Goal: Task Accomplishment & Management: Use online tool/utility

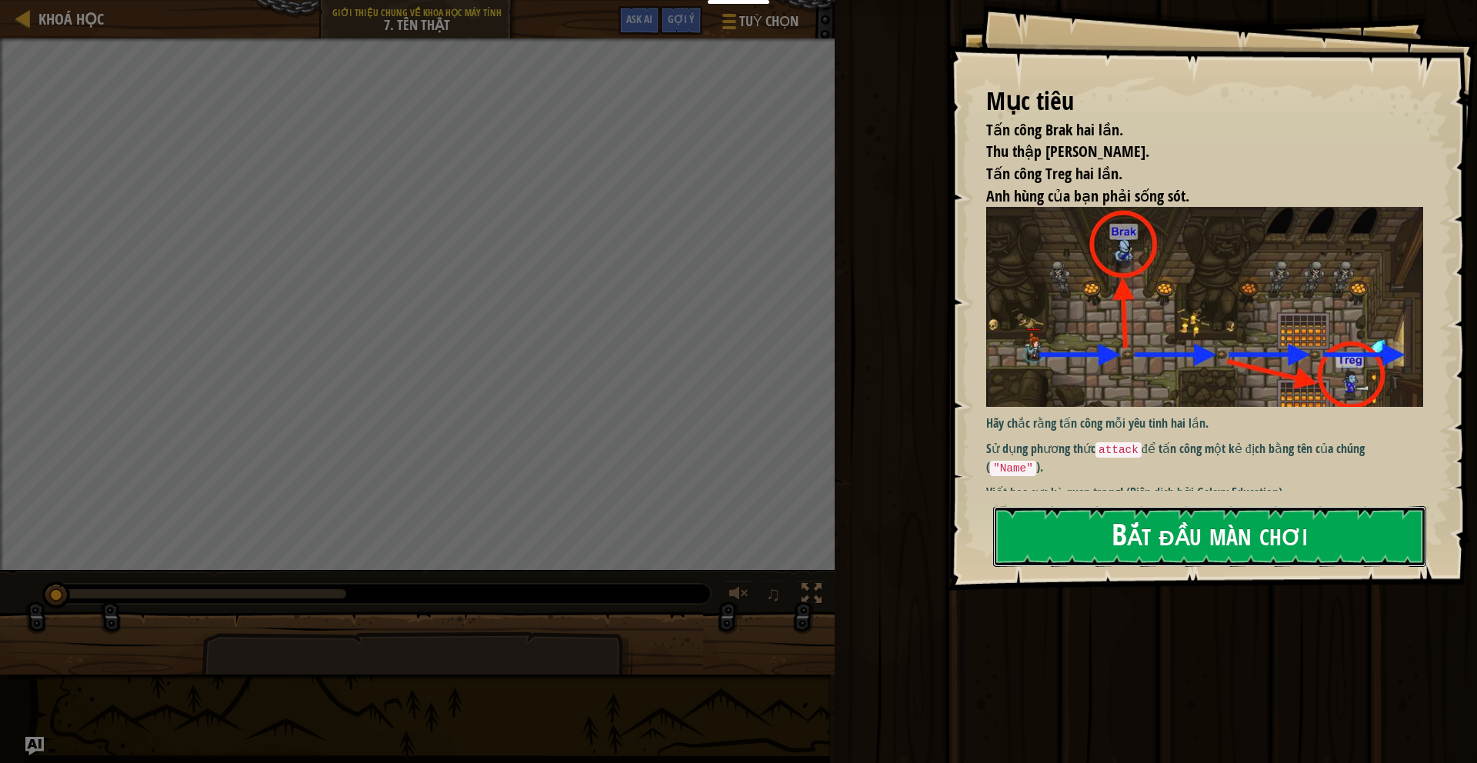
click at [1156, 541] on button "Bắt đầu màn chơi" at bounding box center [1209, 536] width 433 height 61
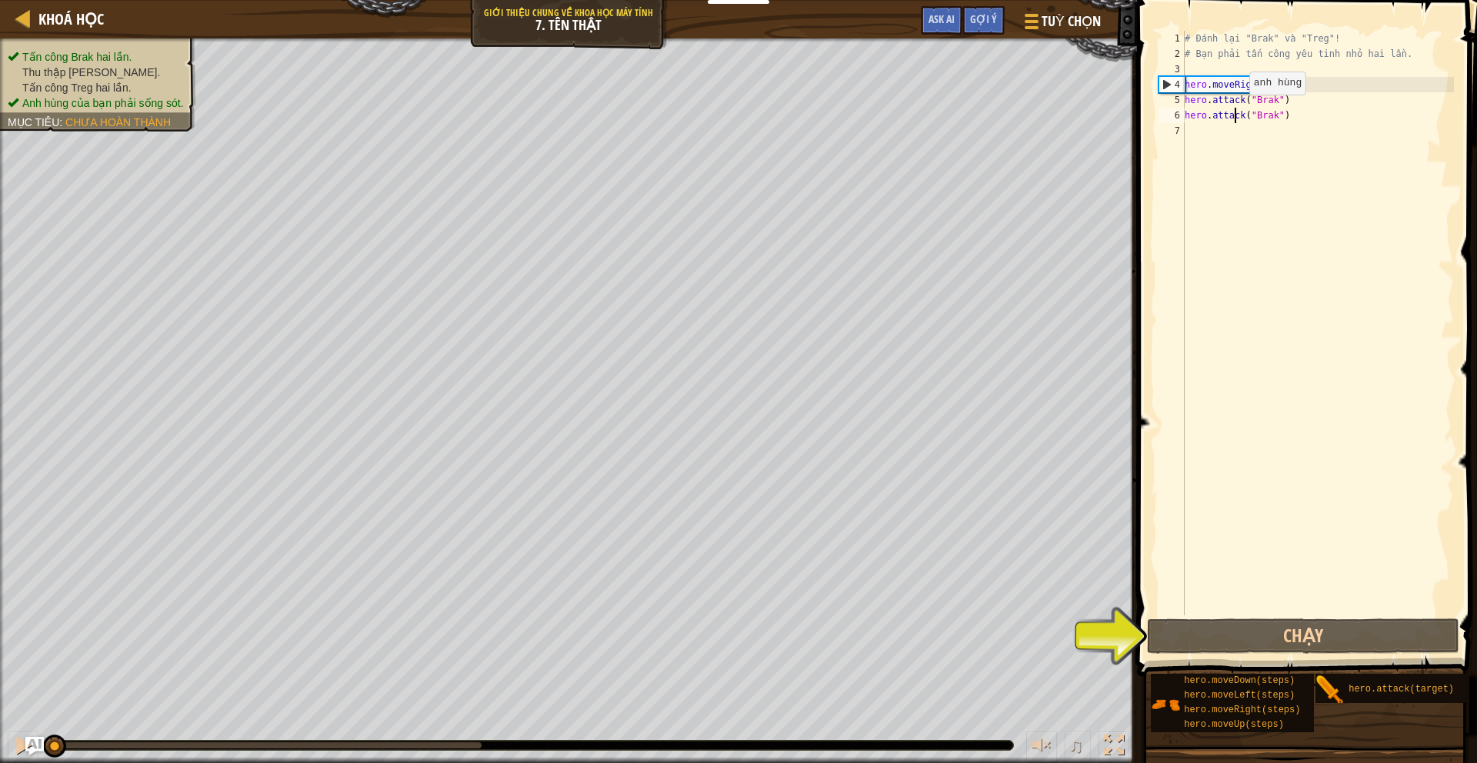
click at [1236, 110] on div "# Đánh lại "Brak" và "Treg"! # Bạn phải tấn công yêu tinh nhỏ hai lần. hero . m…" at bounding box center [1318, 338] width 272 height 615
type textarea "hero.attack("Brak")"
click at [1307, 119] on div "# Đánh lại "Brak" và "Treg"! # Bạn phải tấn công yêu tinh nhỏ hai lần. hero . m…" at bounding box center [1318, 338] width 272 height 615
click at [1269, 105] on div "# Đánh lại "Brak" và "Treg"! # Bạn phải tấn công yêu tinh nhỏ hai lần. hero . m…" at bounding box center [1318, 338] width 272 height 615
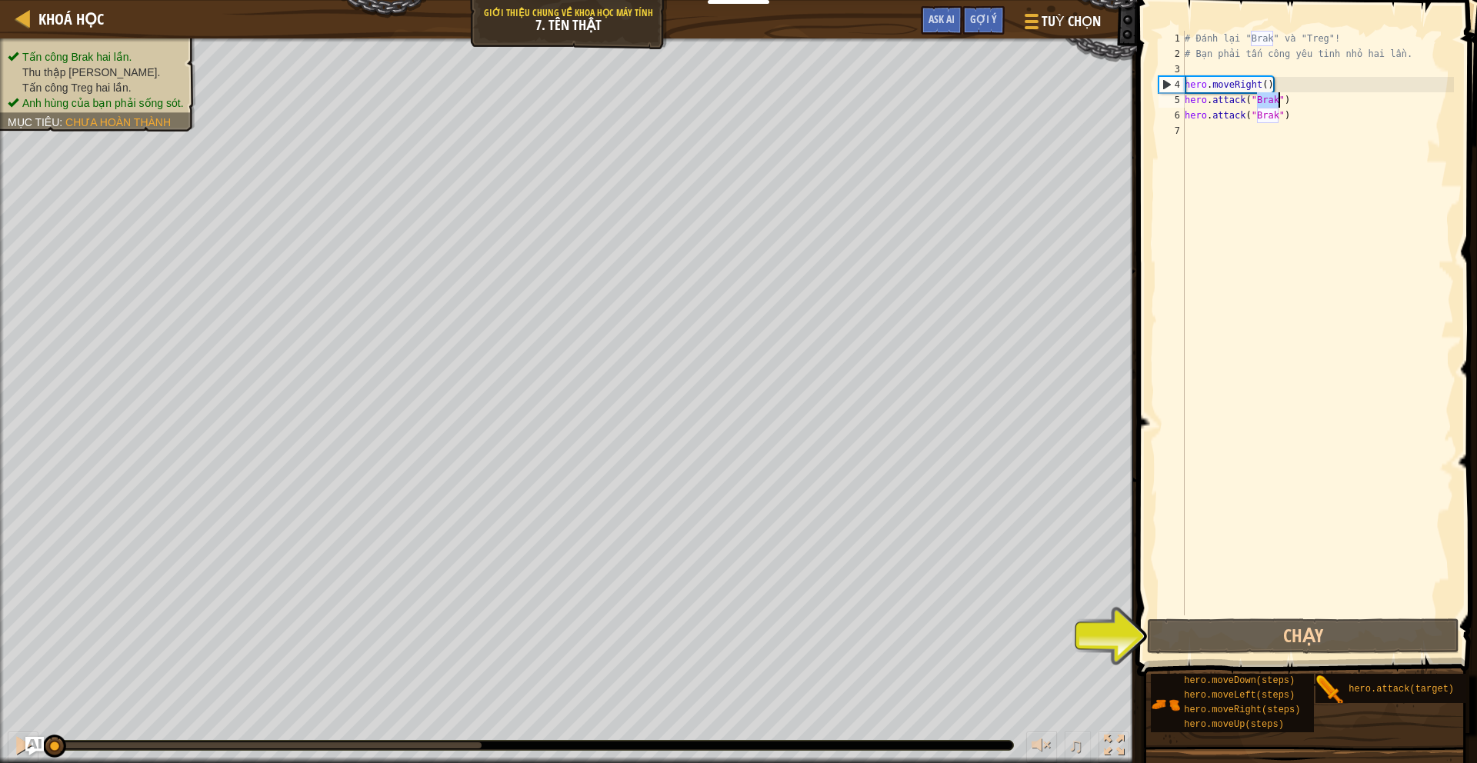
click at [1312, 121] on div "# Đánh lại "Brak" và "Treg"! # Bạn phải tấn công yêu tinh nhỏ hai lần. hero . m…" at bounding box center [1318, 338] width 272 height 615
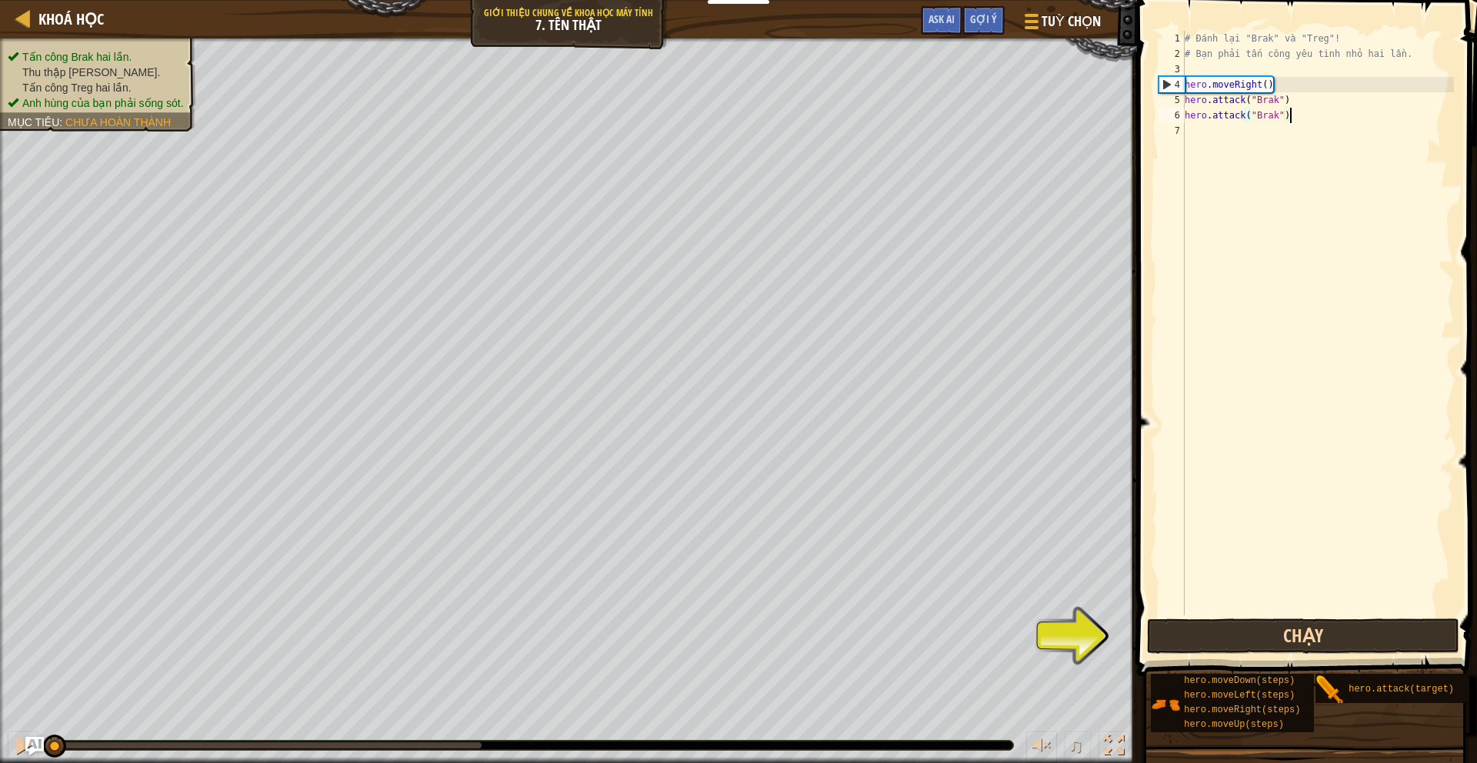
click at [1305, 632] on button "Chạy" at bounding box center [1303, 635] width 312 height 35
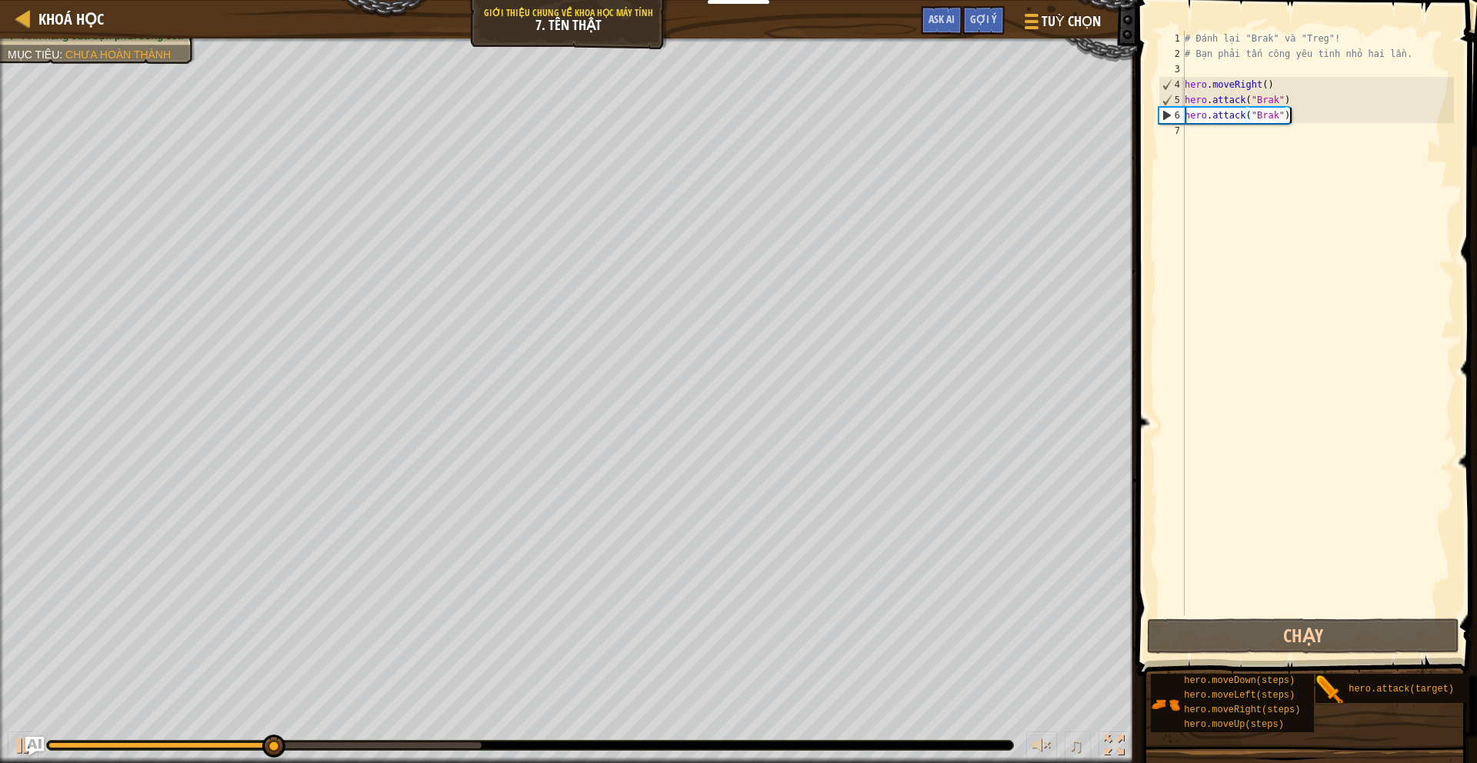
click at [1261, 140] on div "# Đánh lại "Brak" và "Treg"! # Bạn phải tấn công yêu tinh nhỏ hai lần. hero . m…" at bounding box center [1318, 338] width 272 height 615
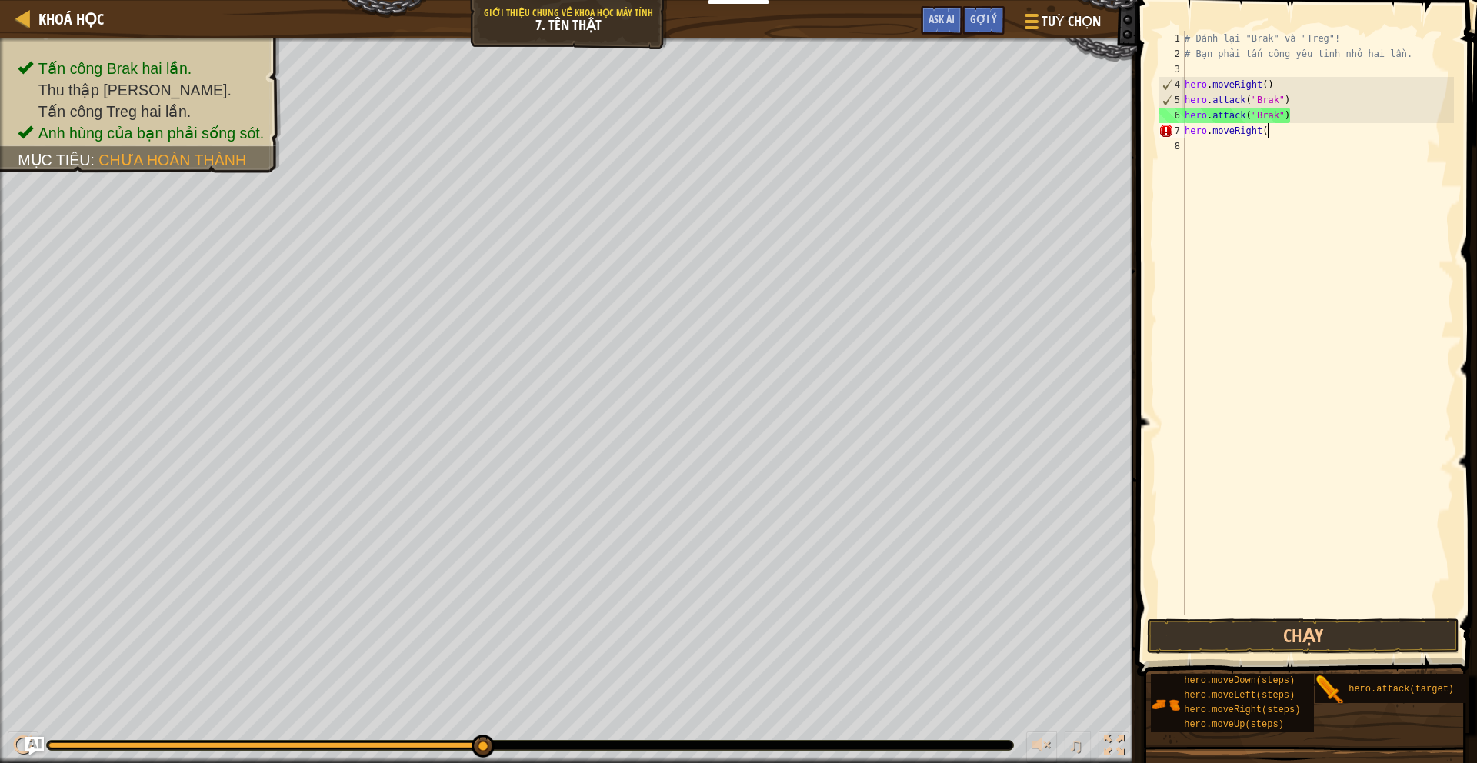
type textarea "moveRight()"
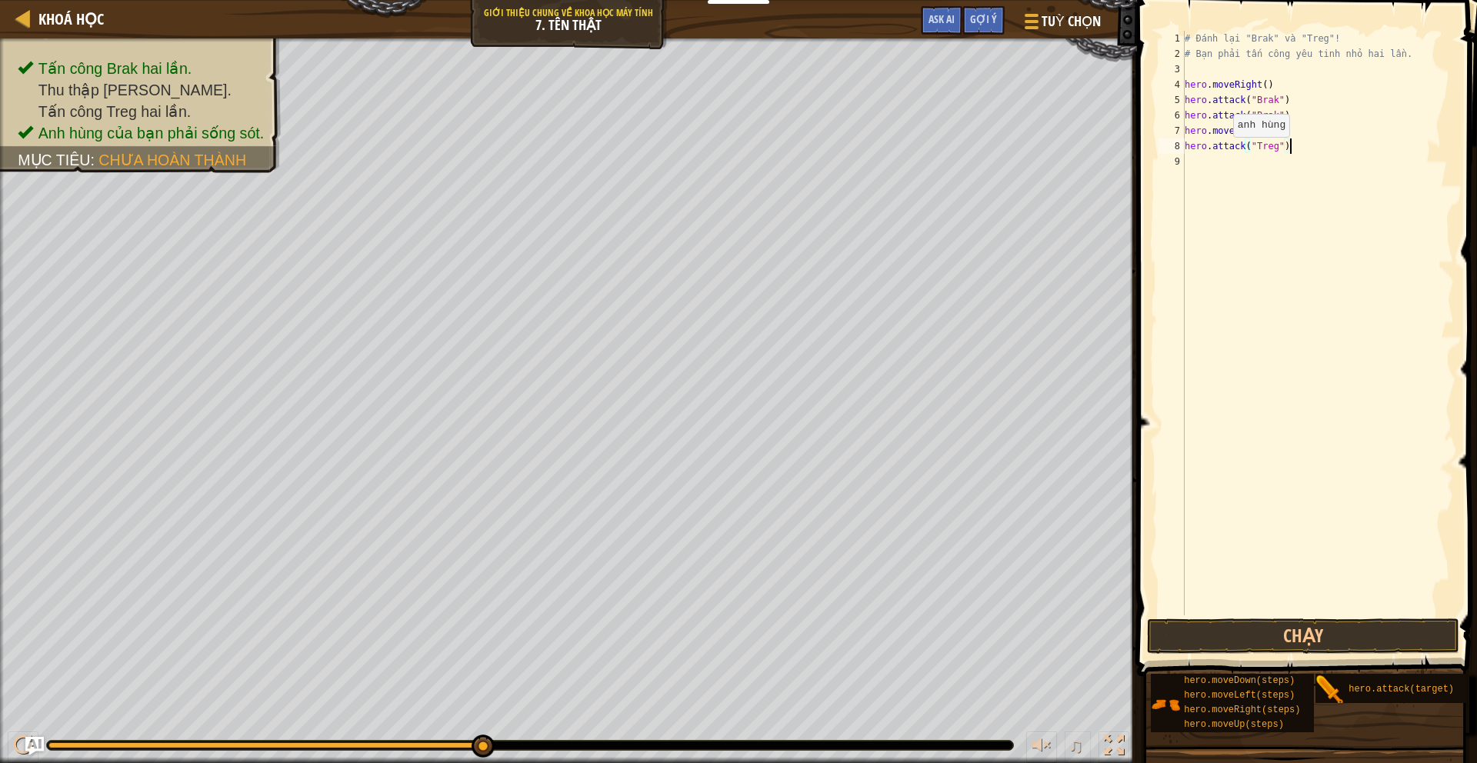
click at [1221, 152] on div "# Đánh lại "Brak" và "Treg"! # Bạn phải tấn công yêu tinh nhỏ hai lần. hero . m…" at bounding box center [1318, 338] width 272 height 615
click at [1251, 150] on div "# Đánh lại "Brak" và "Treg"! # Bạn phải tấn công yêu tinh nhỏ hai lần. hero . m…" at bounding box center [1318, 338] width 272 height 615
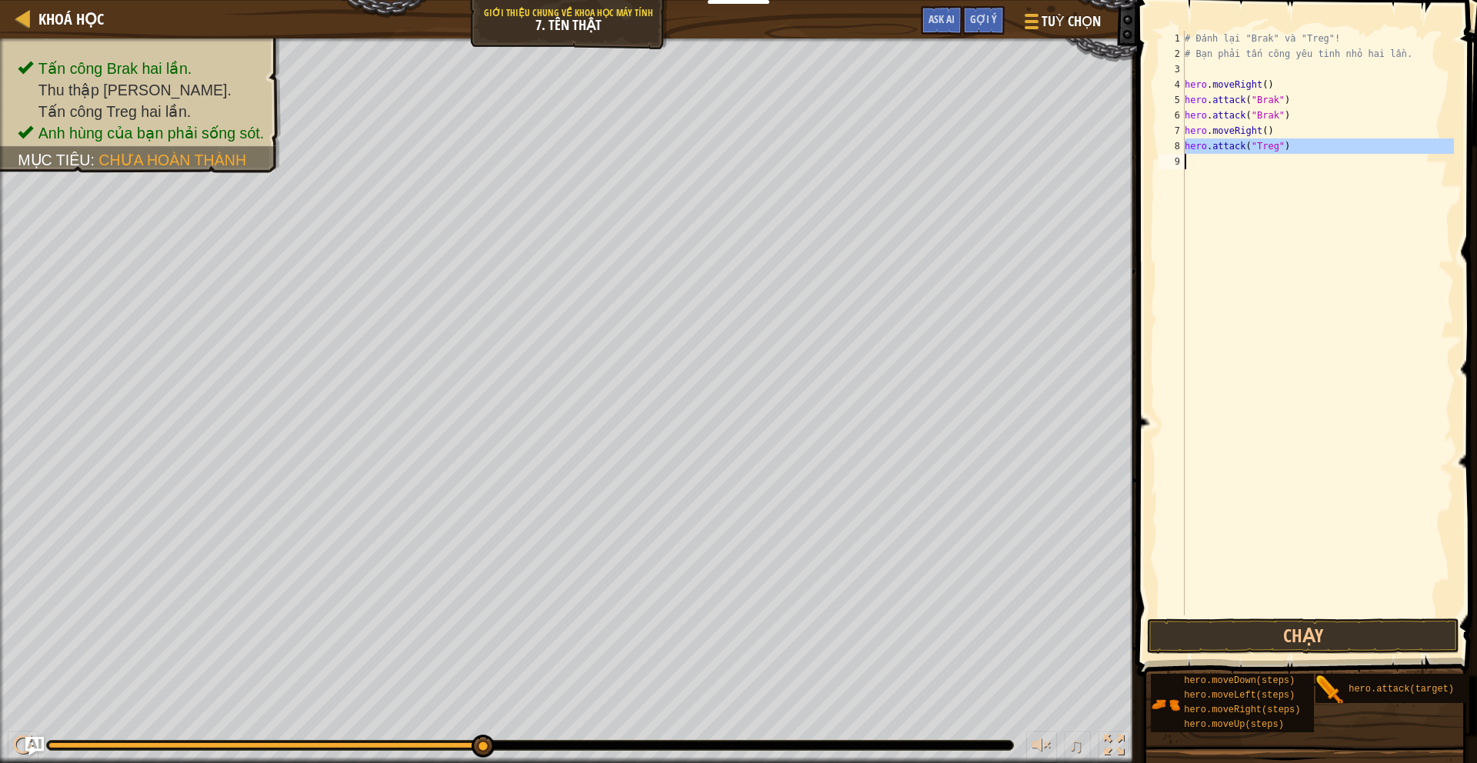
type textarea "hero.attack("Treg")"
click at [1316, 157] on div "# Đánh lại "Brak" và "Treg"! # Bạn phải tấn công yêu tinh nhỏ hai lần. hero . m…" at bounding box center [1318, 338] width 272 height 615
drag, startPoint x: 1345, startPoint y: 654, endPoint x: 1349, endPoint y: 638, distance: 16.8
click at [1349, 638] on div "1 2 3 4 5 6 7 8 9 10 # Đánh lại "Brak" và "Treg"! # Bạn phải tấn công yêu tinh …" at bounding box center [1304, 369] width 345 height 722
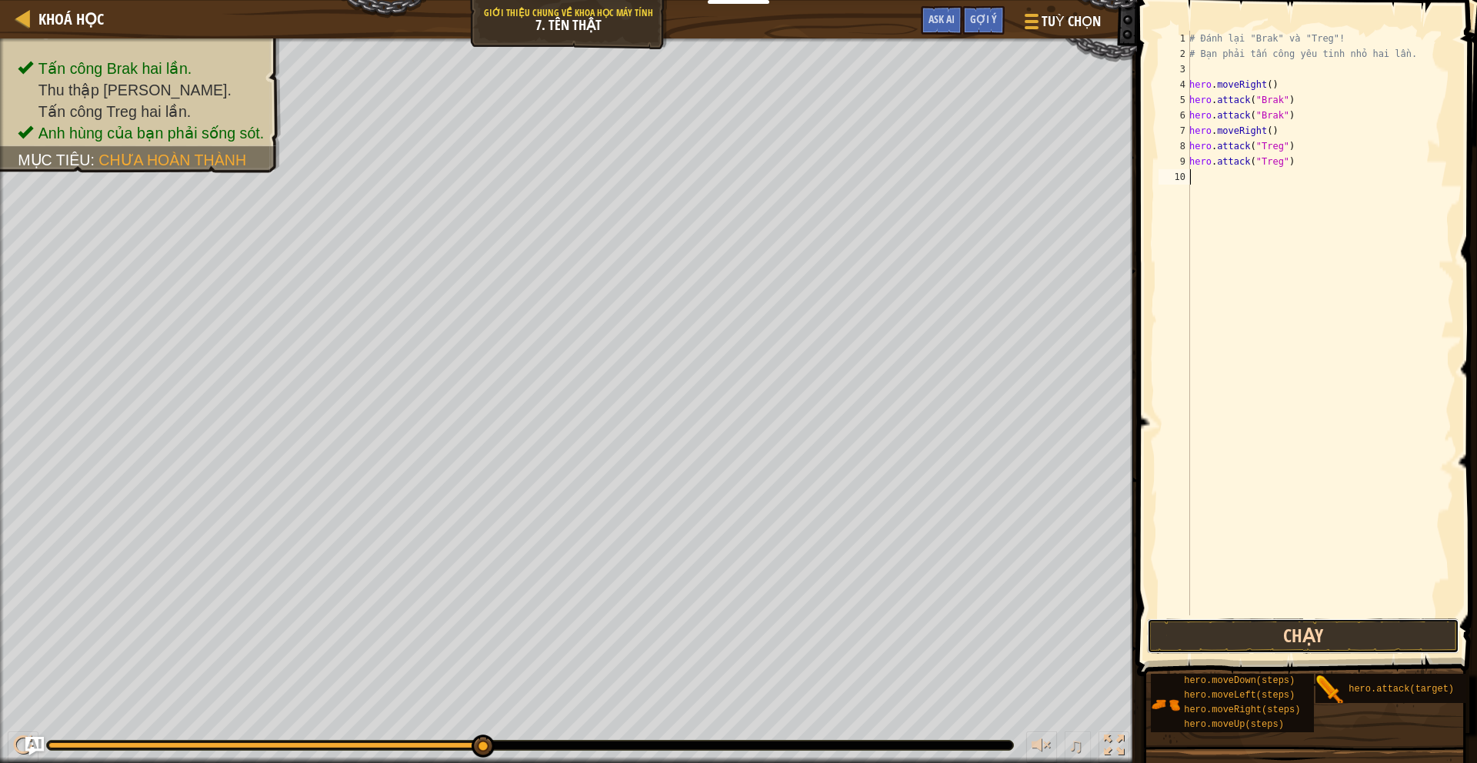
click at [1285, 645] on button "Chạy" at bounding box center [1303, 635] width 312 height 35
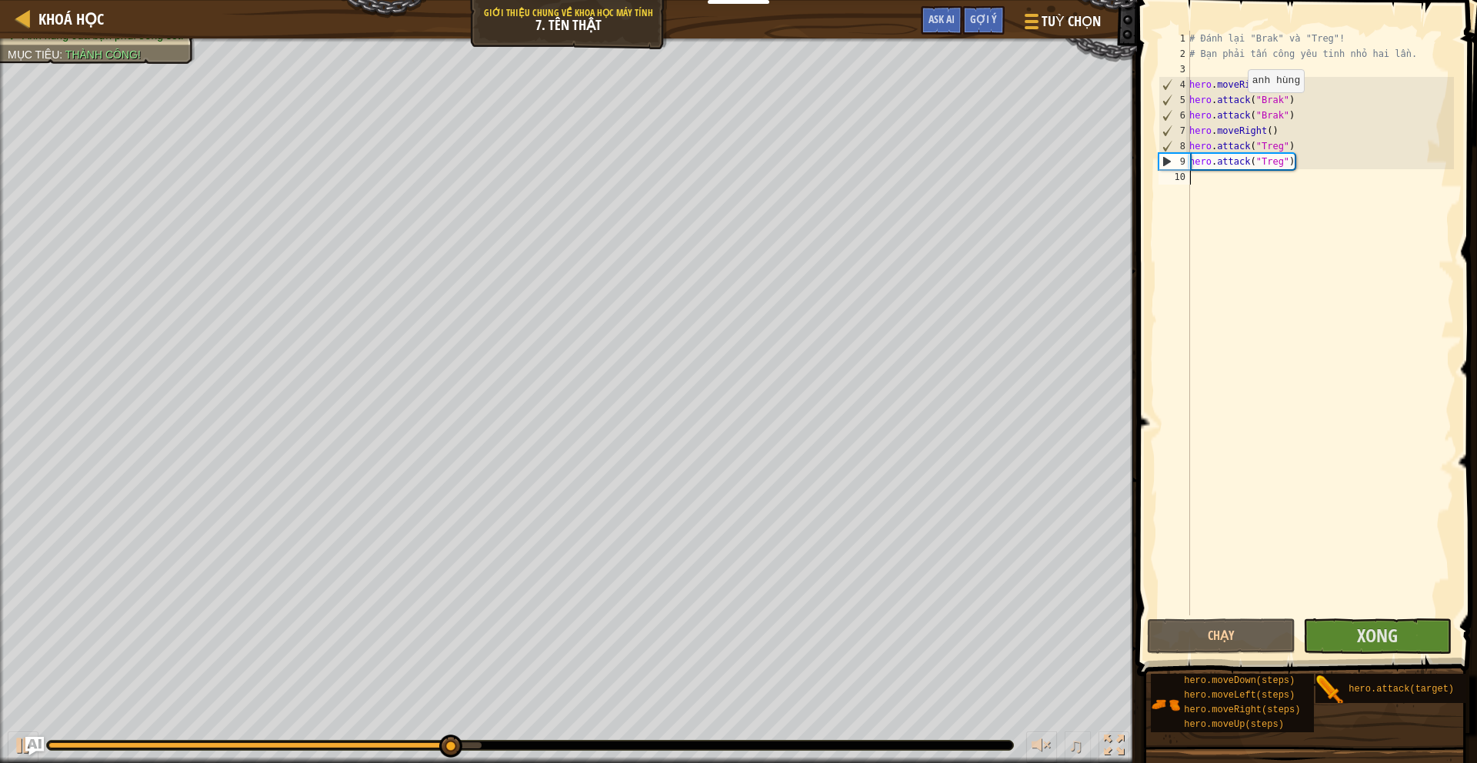
click at [1240, 107] on div "# Đánh lại "Brak" và "Treg"! # Bạn phải tấn công yêu tinh nhỏ hai lần. hero . m…" at bounding box center [1320, 338] width 268 height 615
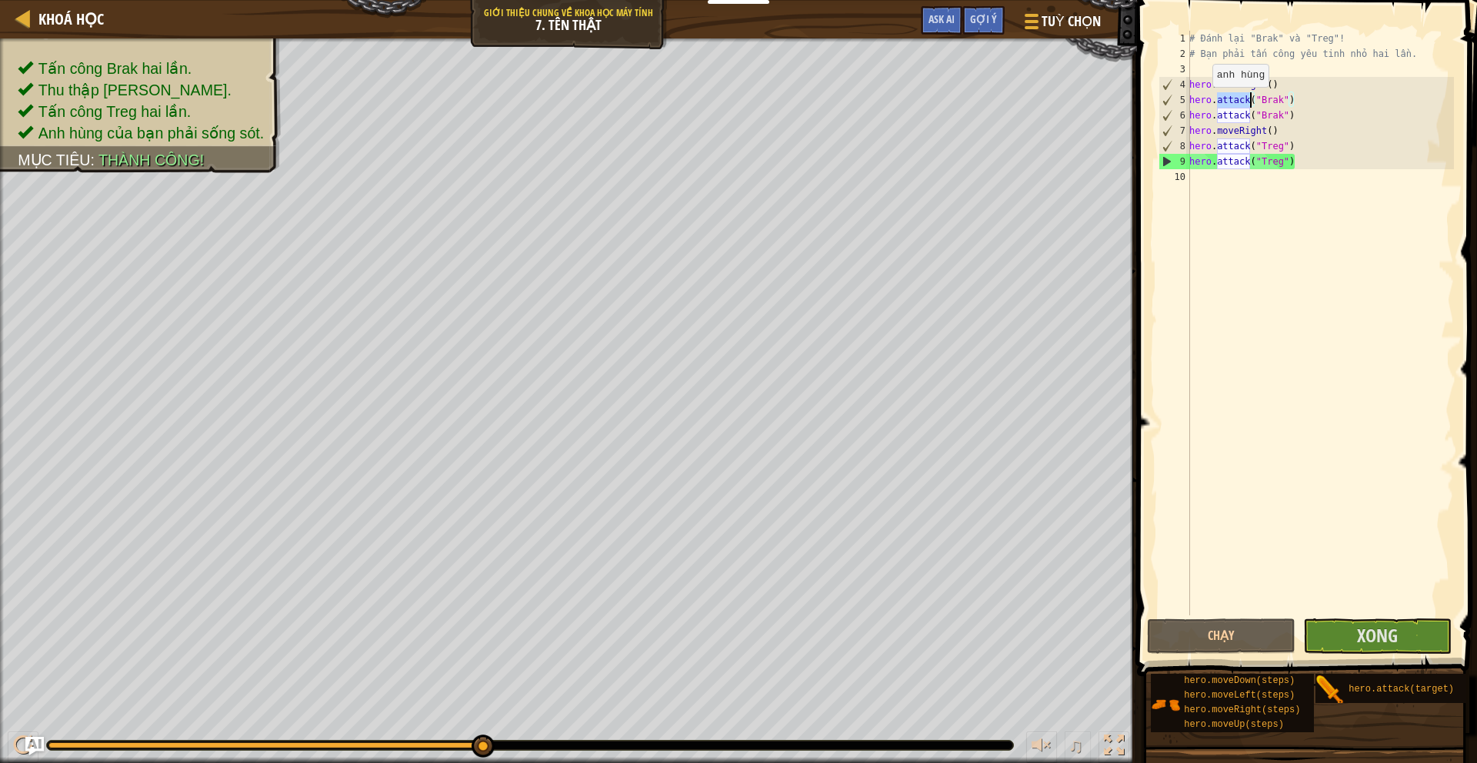
click at [1205, 102] on div "# Đánh lại "Brak" và "Treg"! # Bạn phải tấn công yêu tinh nhỏ hai lần. hero . m…" at bounding box center [1320, 338] width 268 height 615
click at [1235, 102] on div "# Đánh lại "Brak" và "Treg"! # Bạn phải tấn công yêu tinh nhỏ hai lần. hero . m…" at bounding box center [1320, 338] width 268 height 615
click at [1272, 98] on div "# Đánh lại "Brak" và "Treg"! # Bạn phải tấn công yêu tinh nhỏ hai lần. hero . m…" at bounding box center [1320, 338] width 268 height 615
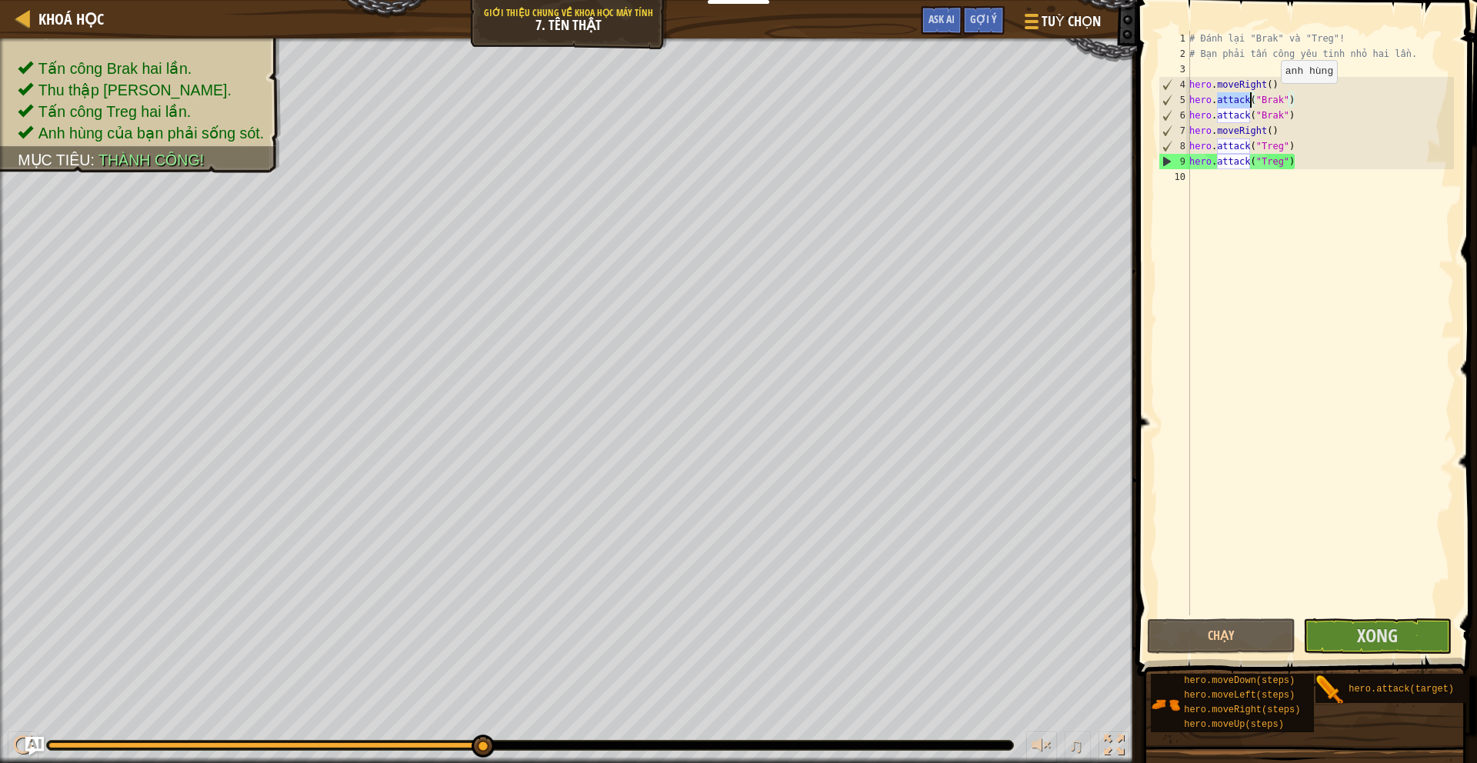
click at [1272, 98] on div "# Đánh lại "Brak" và "Treg"! # Bạn phải tấn công yêu tinh nhỏ hai lần. hero . m…" at bounding box center [1320, 338] width 268 height 615
click at [1261, 148] on div "# Đánh lại "Brak" và "Treg"! # Bạn phải tấn công yêu tinh nhỏ hai lần. hero . m…" at bounding box center [1320, 338] width 268 height 615
type textarea "hero.attack("Treg")"
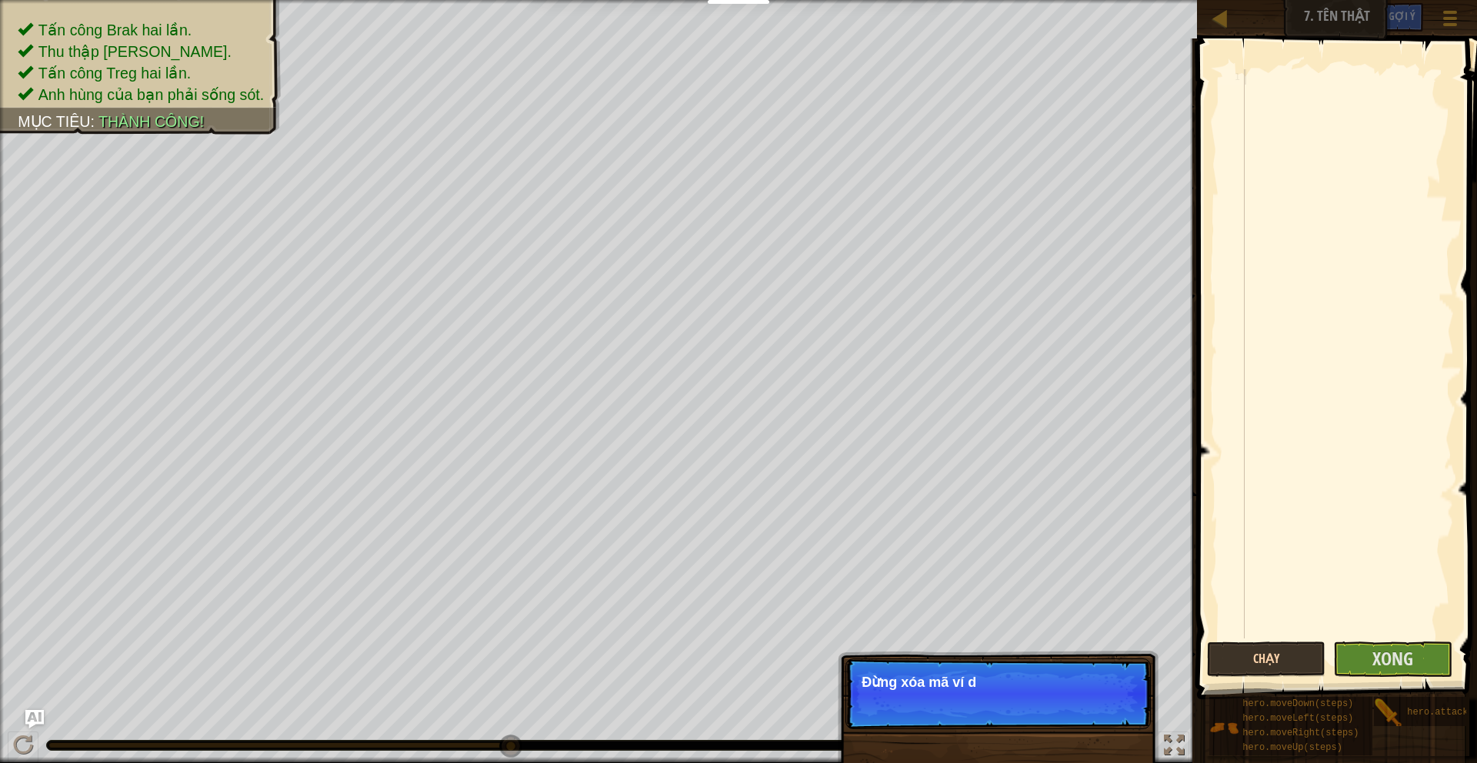
click at [1253, 678] on span at bounding box center [1338, 347] width 292 height 706
click at [1253, 664] on button "Chạy" at bounding box center [1266, 659] width 119 height 35
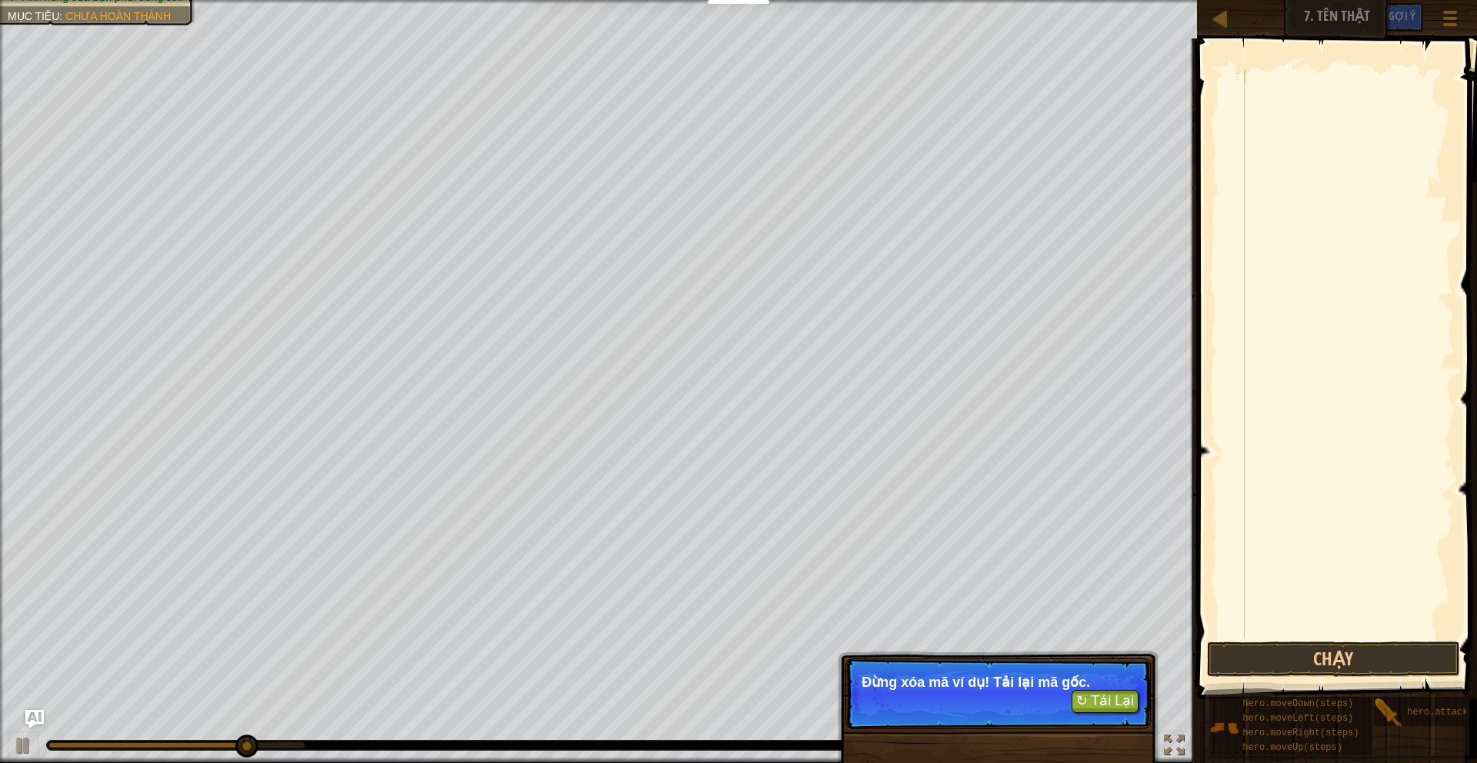
click at [1313, 202] on div at bounding box center [1348, 369] width 212 height 600
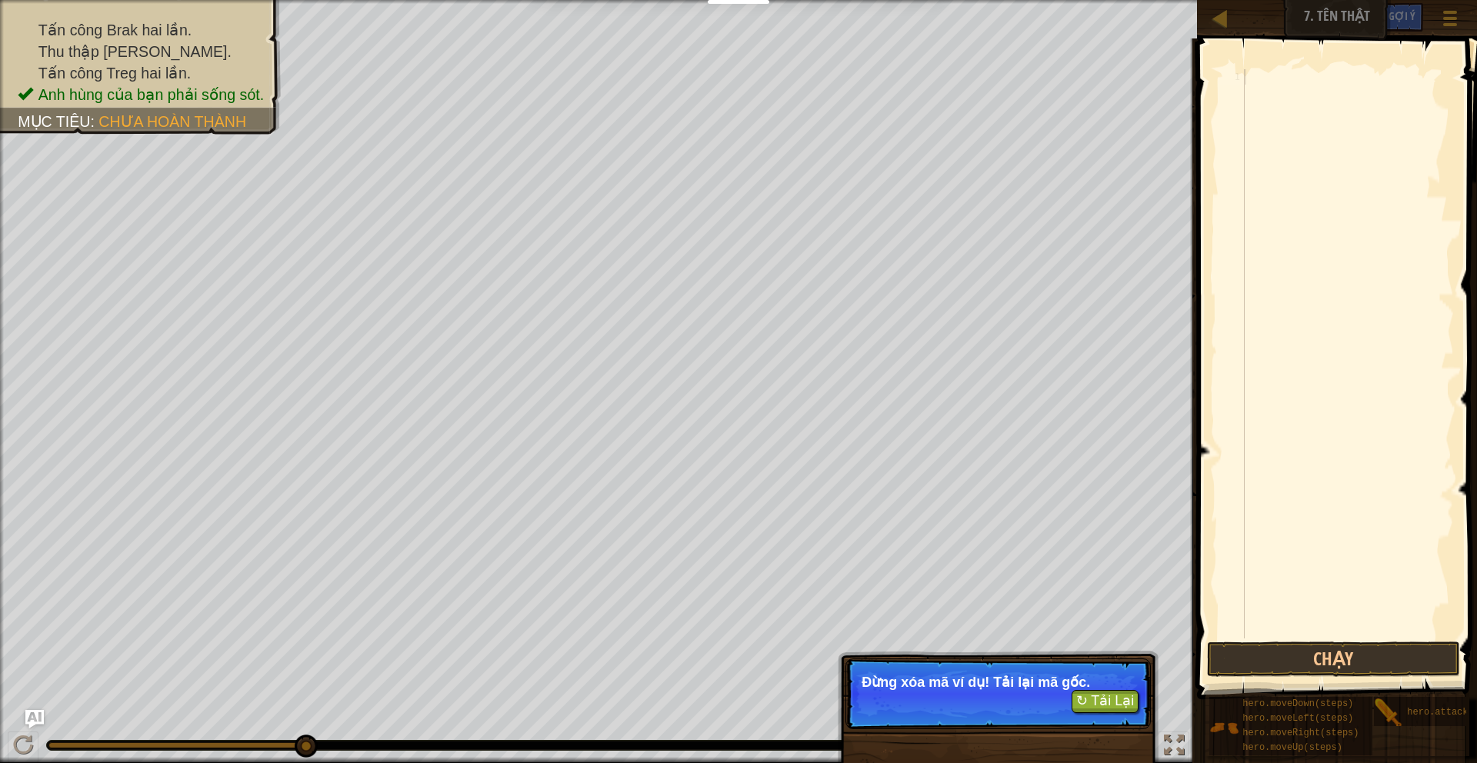
click at [1313, 202] on div at bounding box center [1348, 369] width 212 height 600
click at [1285, 95] on div at bounding box center [1348, 369] width 212 height 600
click at [1096, 702] on button "↻ Tải Lại" at bounding box center [1106, 701] width 68 height 23
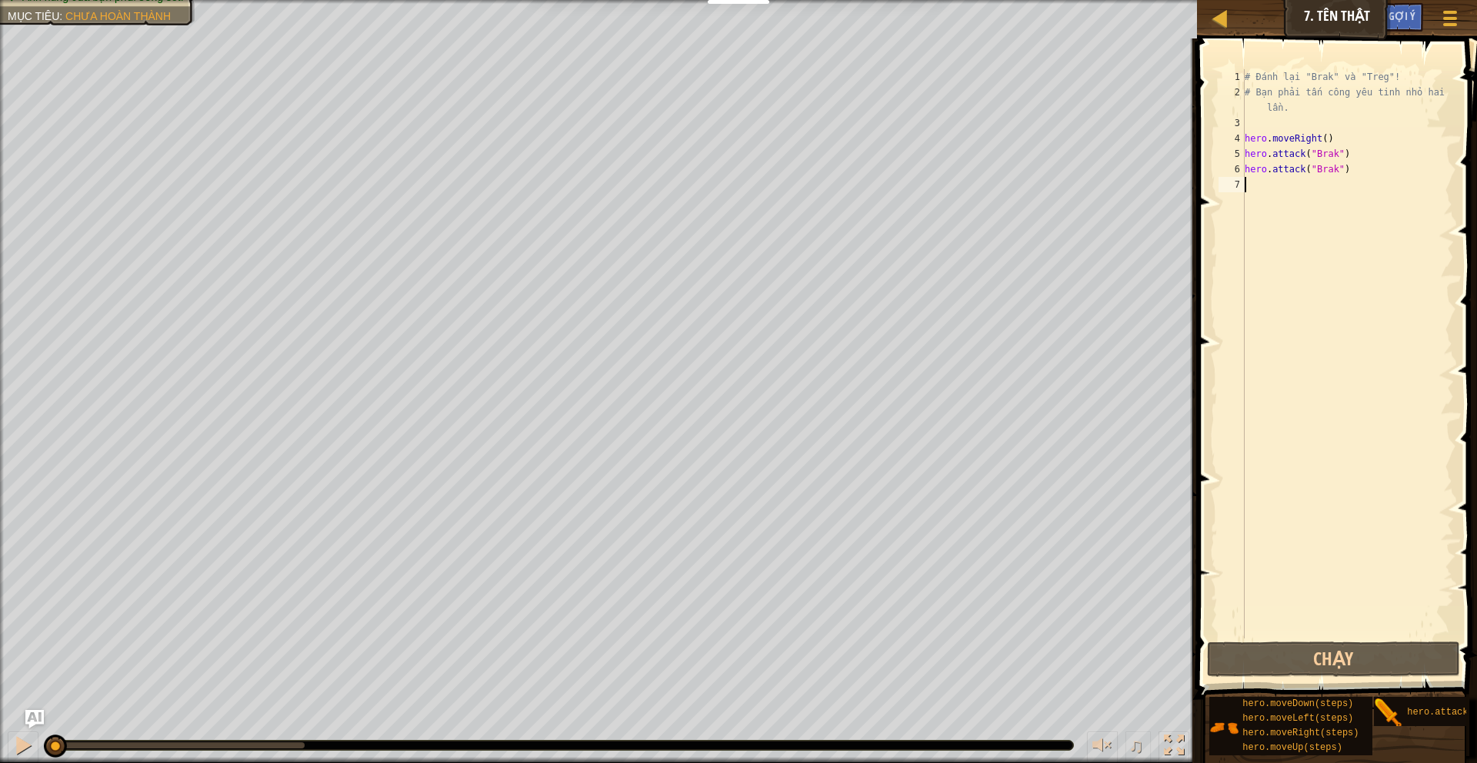
scroll to position [7, 0]
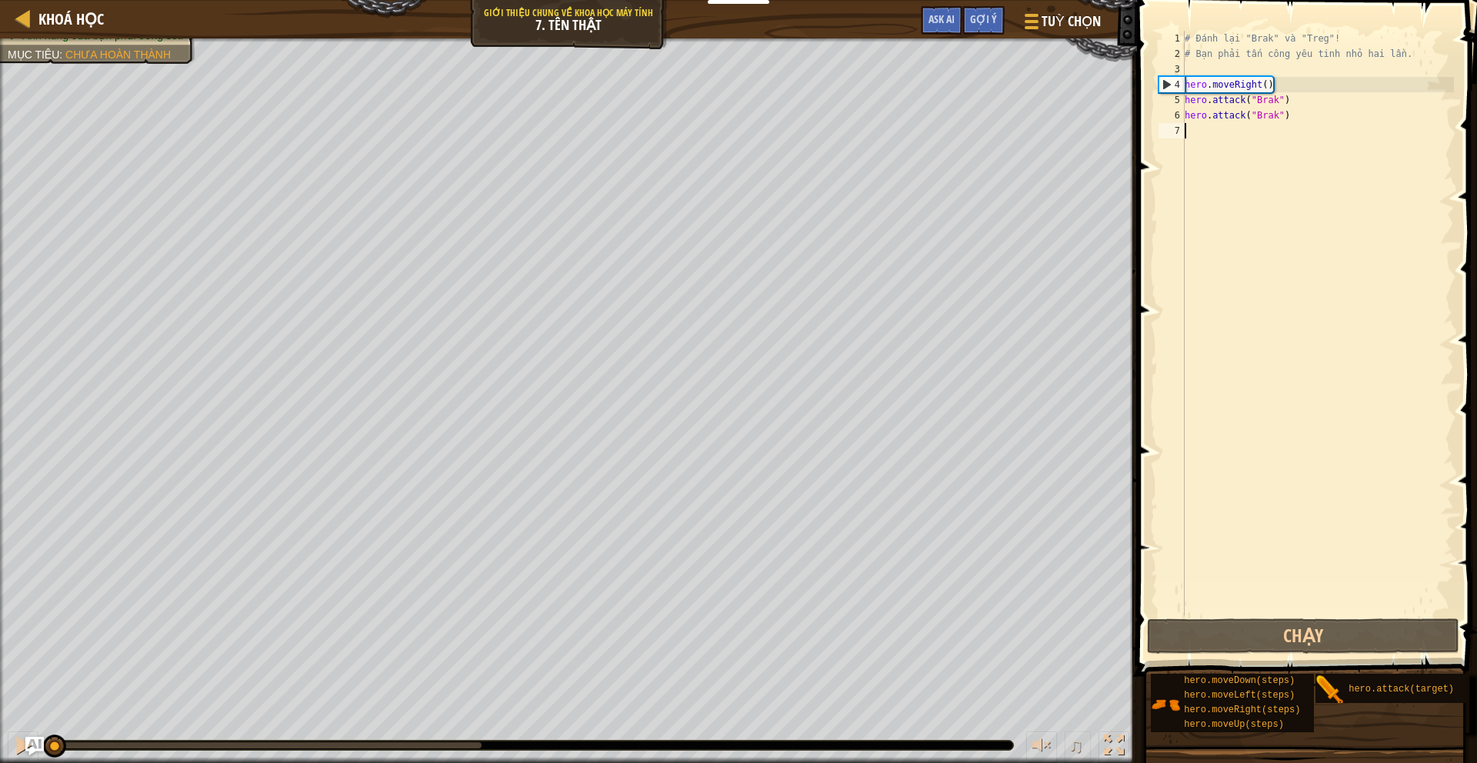
click at [1212, 142] on div "# Đánh lại "Brak" và "Treg"! # Bạn phải tấn công yêu tinh nhỏ hai lần. hero . m…" at bounding box center [1318, 338] width 272 height 615
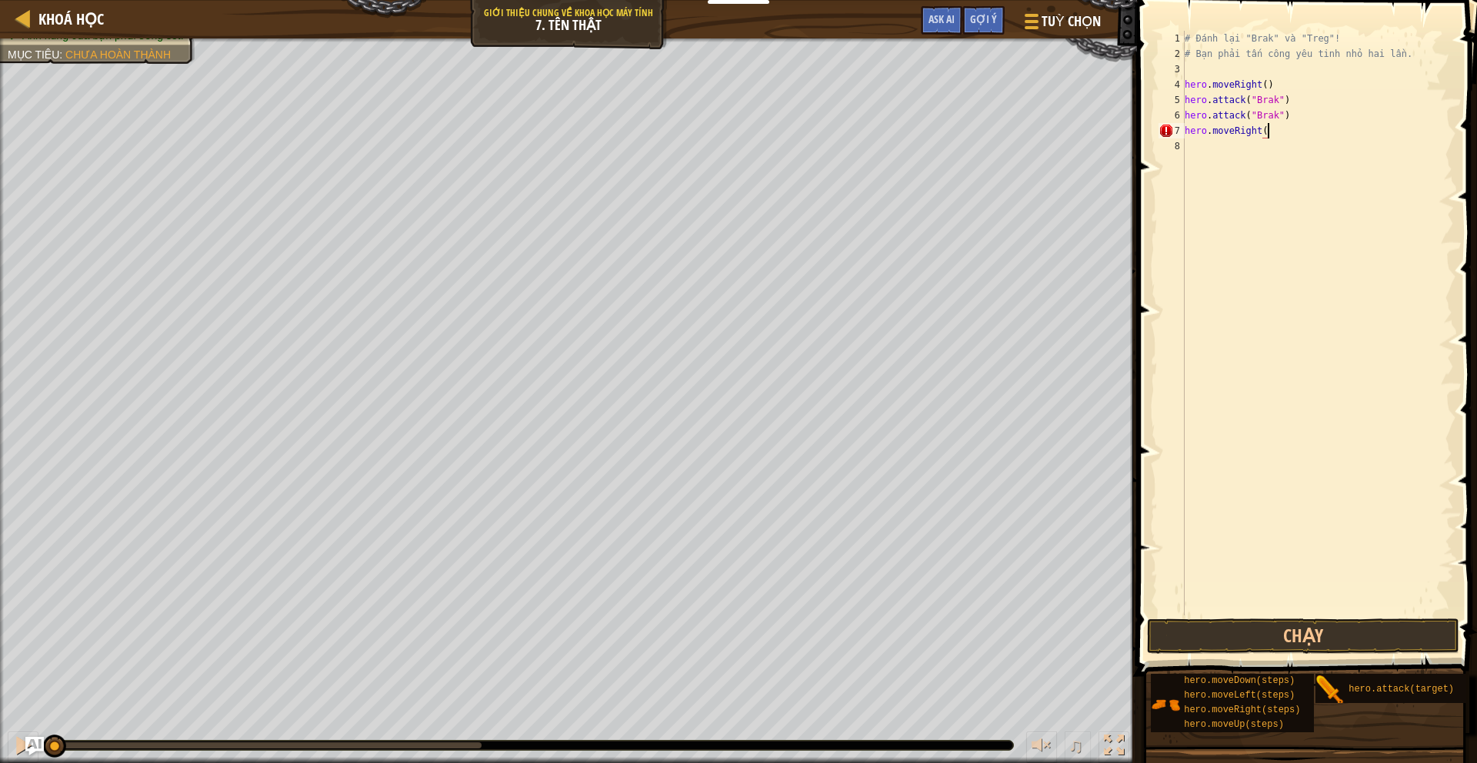
scroll to position [7, 4]
click at [1313, 640] on button "Chạy" at bounding box center [1303, 635] width 312 height 35
type textarea "hero.moveRight()"
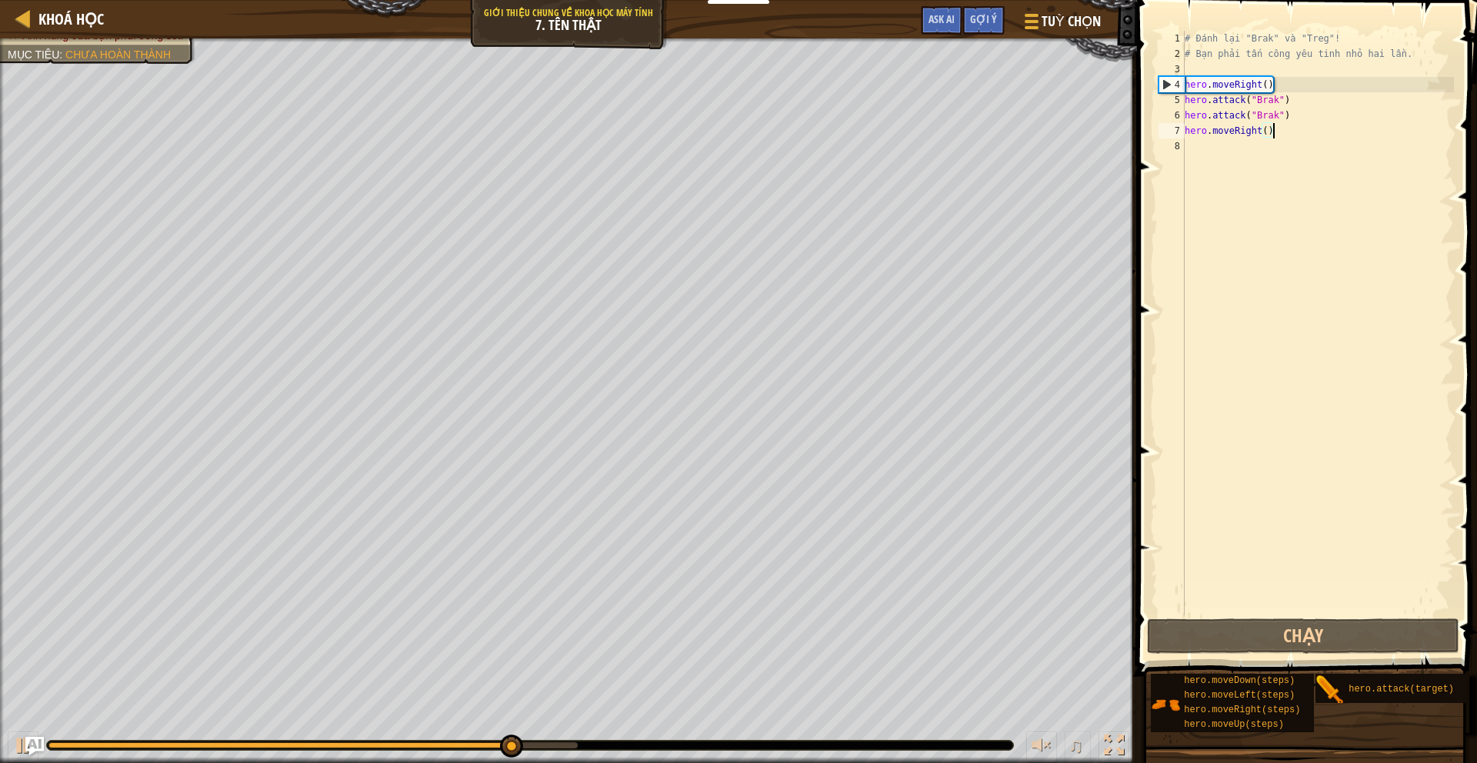
click at [1288, 156] on div "# Đánh lại "Brak" và "Treg"! # Bạn phải tấn công yêu tinh nhỏ hai lần. hero . m…" at bounding box center [1318, 338] width 272 height 615
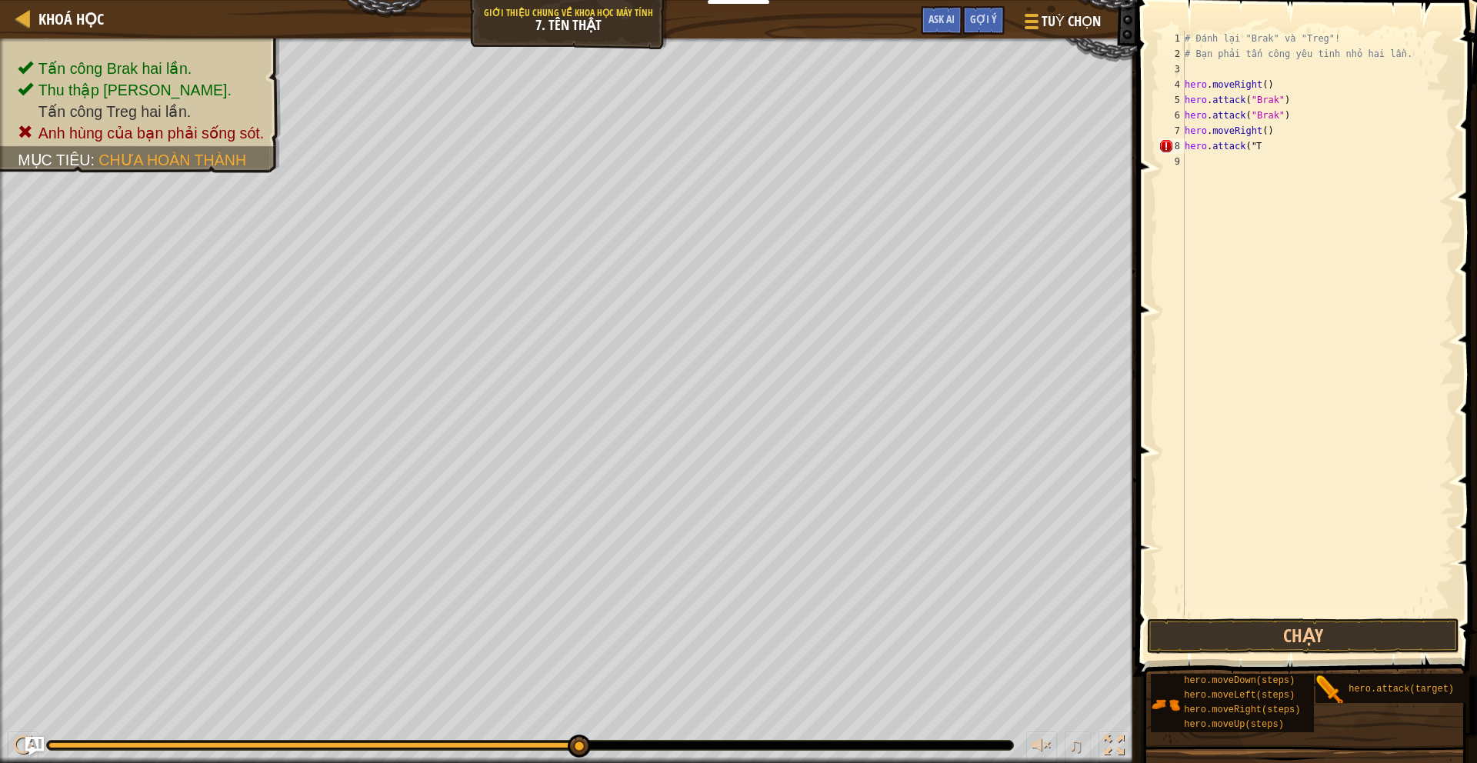
scroll to position [0, 1]
type textarea "Treg")"
click at [1276, 163] on div "# Đánh lại "Brak" và "Treg"! # Bạn phải tấn công yêu tinh nhỏ hai lần. hero . m…" at bounding box center [1320, 338] width 268 height 615
click at [1261, 149] on div "# Đánh lại "Brak" và "Treg"! # Bạn phải tấn công yêu tinh nhỏ hai lần. hero . m…" at bounding box center [1320, 338] width 268 height 615
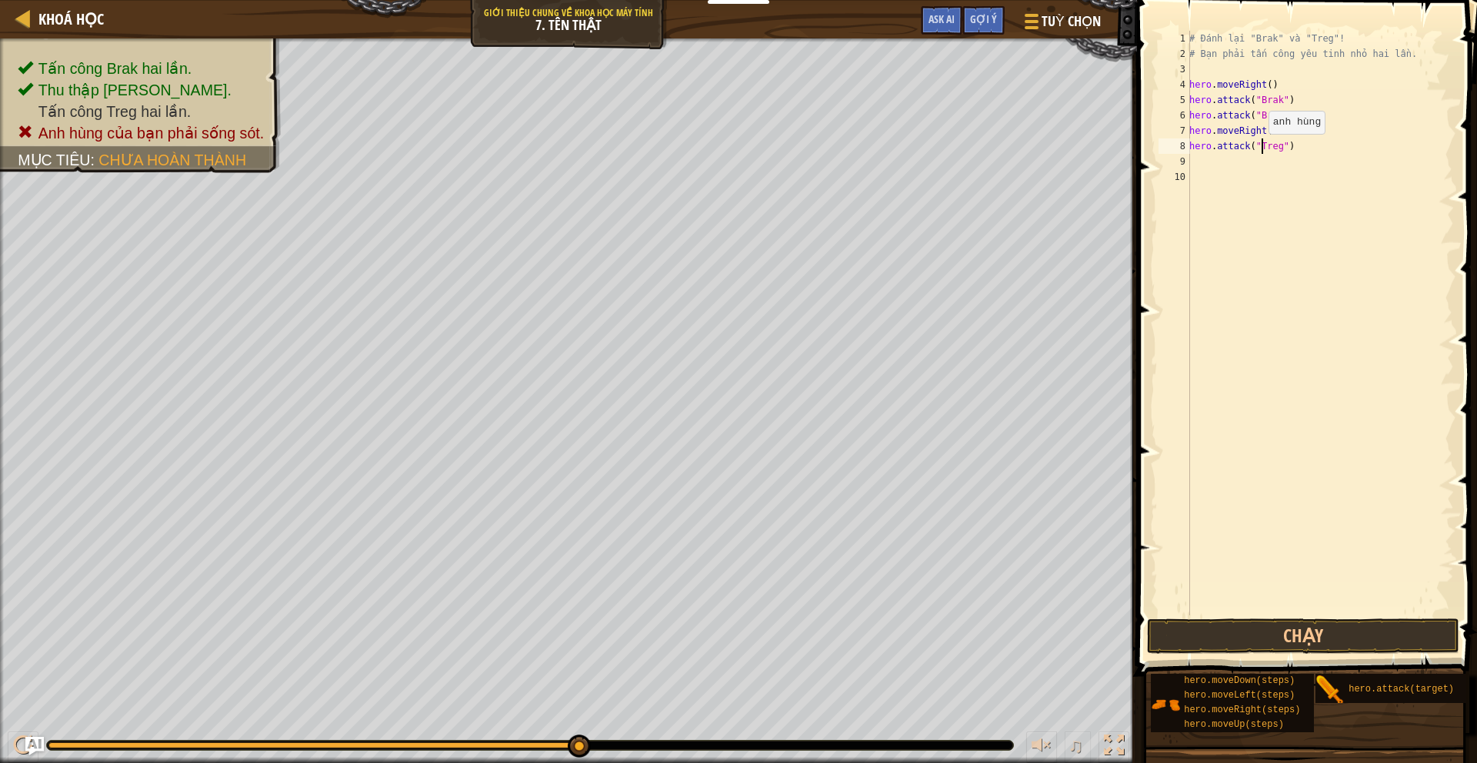
type textarea "hero.attack("Treg")"
click at [1252, 158] on div "# Đánh lại "Brak" và "Treg"! # Bạn phải tấn công yêu tinh nhỏ hai lần. hero . m…" at bounding box center [1320, 338] width 268 height 615
click at [1298, 625] on button "Chạy" at bounding box center [1303, 635] width 312 height 35
type textarea "hero.attack("Treg")"
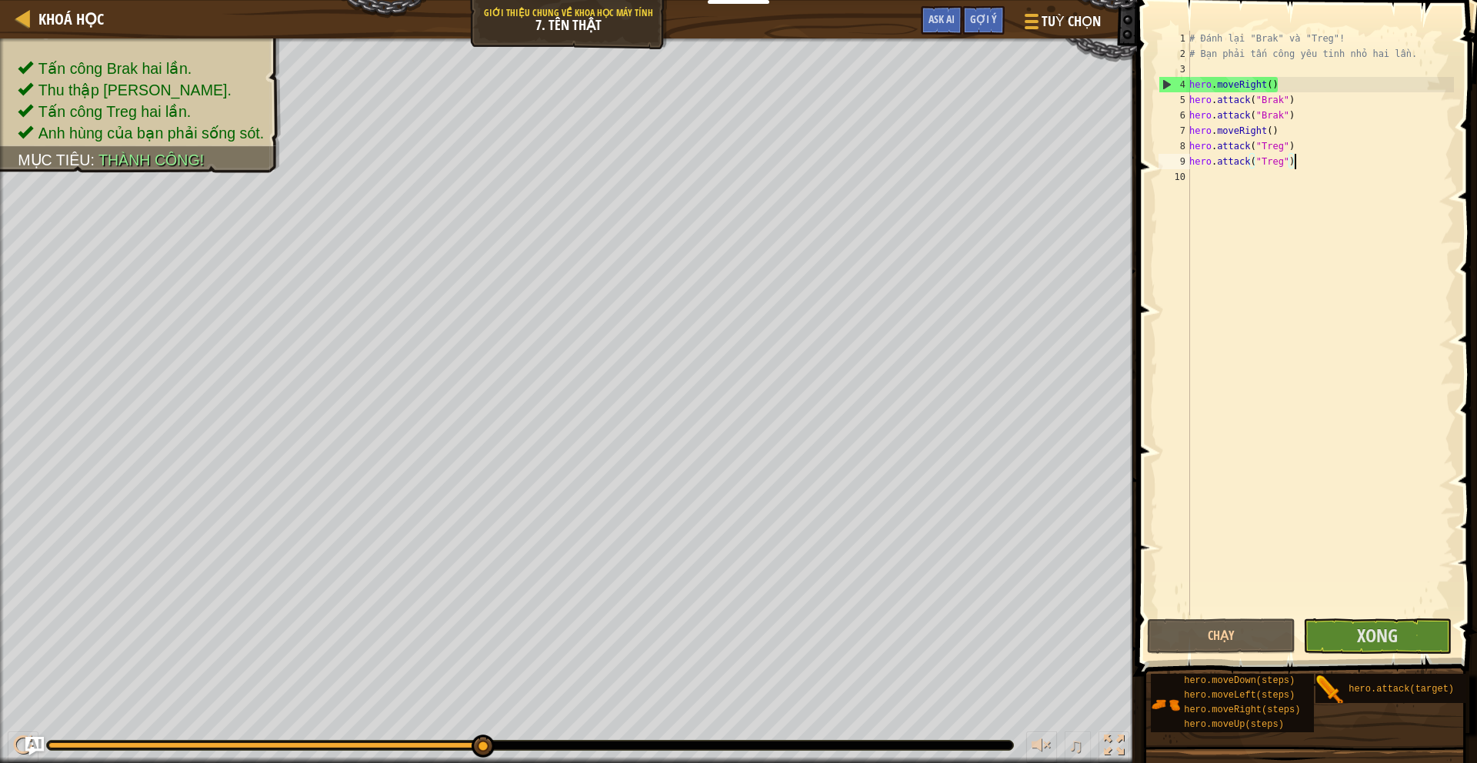
click at [1341, 278] on div "# Đánh lại "Brak" và "Treg"! # Bạn phải tấn công yêu tinh nhỏ hai lần. hero . m…" at bounding box center [1320, 338] width 268 height 615
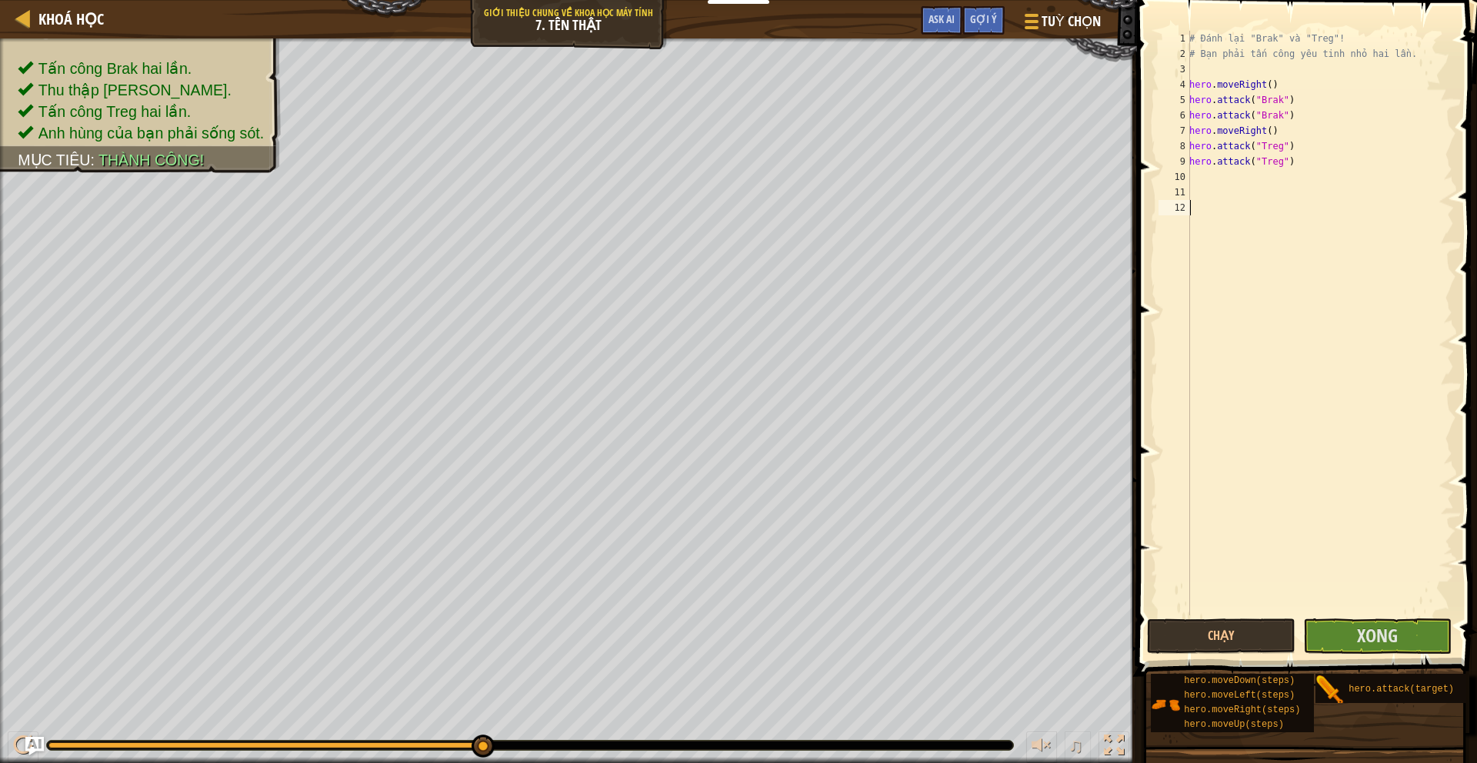
scroll to position [0, 1]
type textarea "moveRight(3)"
click at [1279, 206] on div "# Đánh lại "Brak" và "Treg"! # Bạn phải tấn công yêu tinh nhỏ hai lần. hero . m…" at bounding box center [1320, 338] width 268 height 615
click at [1270, 242] on div "# Đánh lại "Brak" và "Treg"! # Bạn phải tấn công yêu tinh nhỏ hai lần. hero . m…" at bounding box center [1320, 338] width 268 height 615
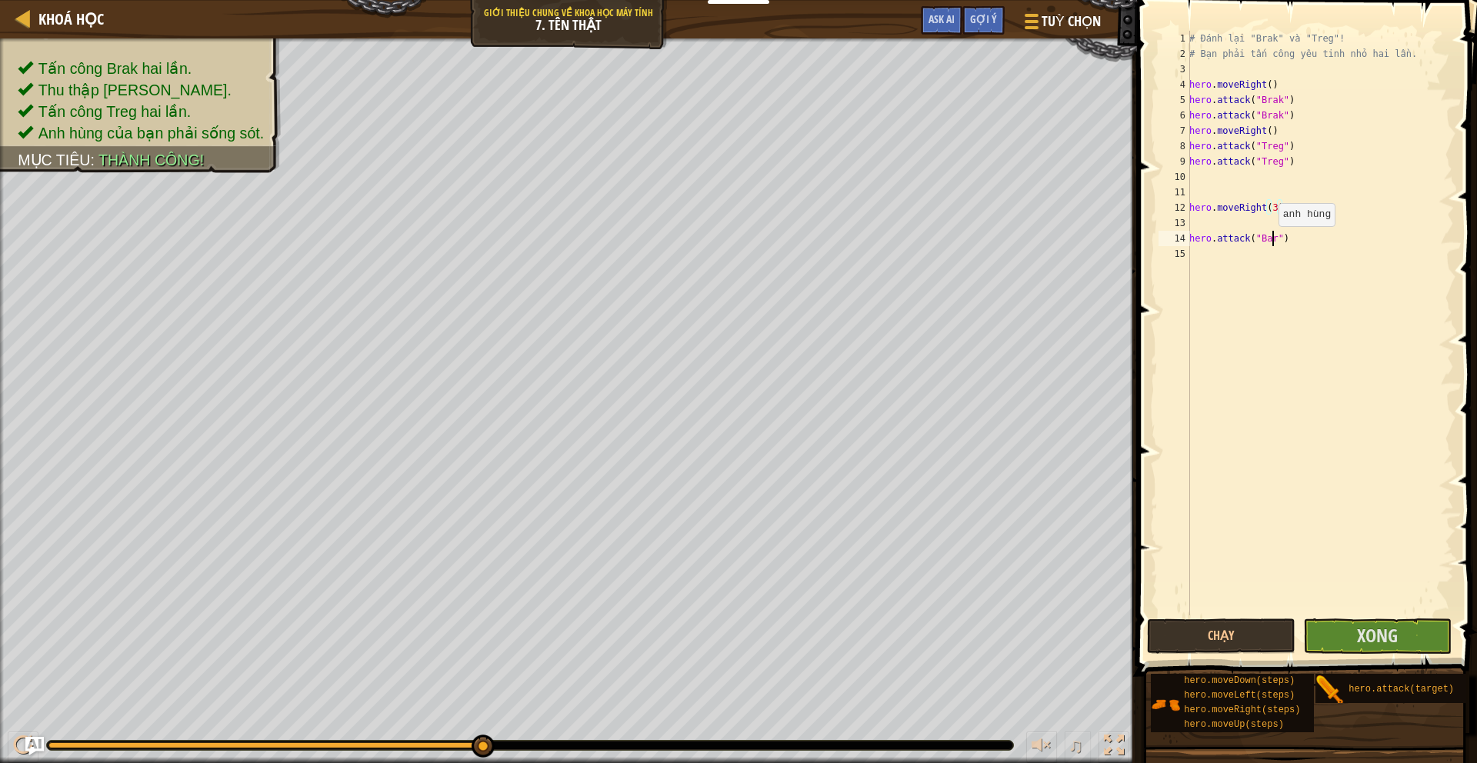
type textarea "hero.attack("Bar")"
click at [1270, 242] on div "# Đánh lại "Brak" và "Treg"! # Bạn phải tấn công yêu tinh nhỏ hai lần. hero . m…" at bounding box center [1320, 338] width 268 height 615
click at [1297, 244] on div "# Đánh lại "Brak" và "Treg"! # Bạn phải tấn công yêu tinh nhỏ hai lần. hero . m…" at bounding box center [1320, 338] width 268 height 615
type textarea "3"
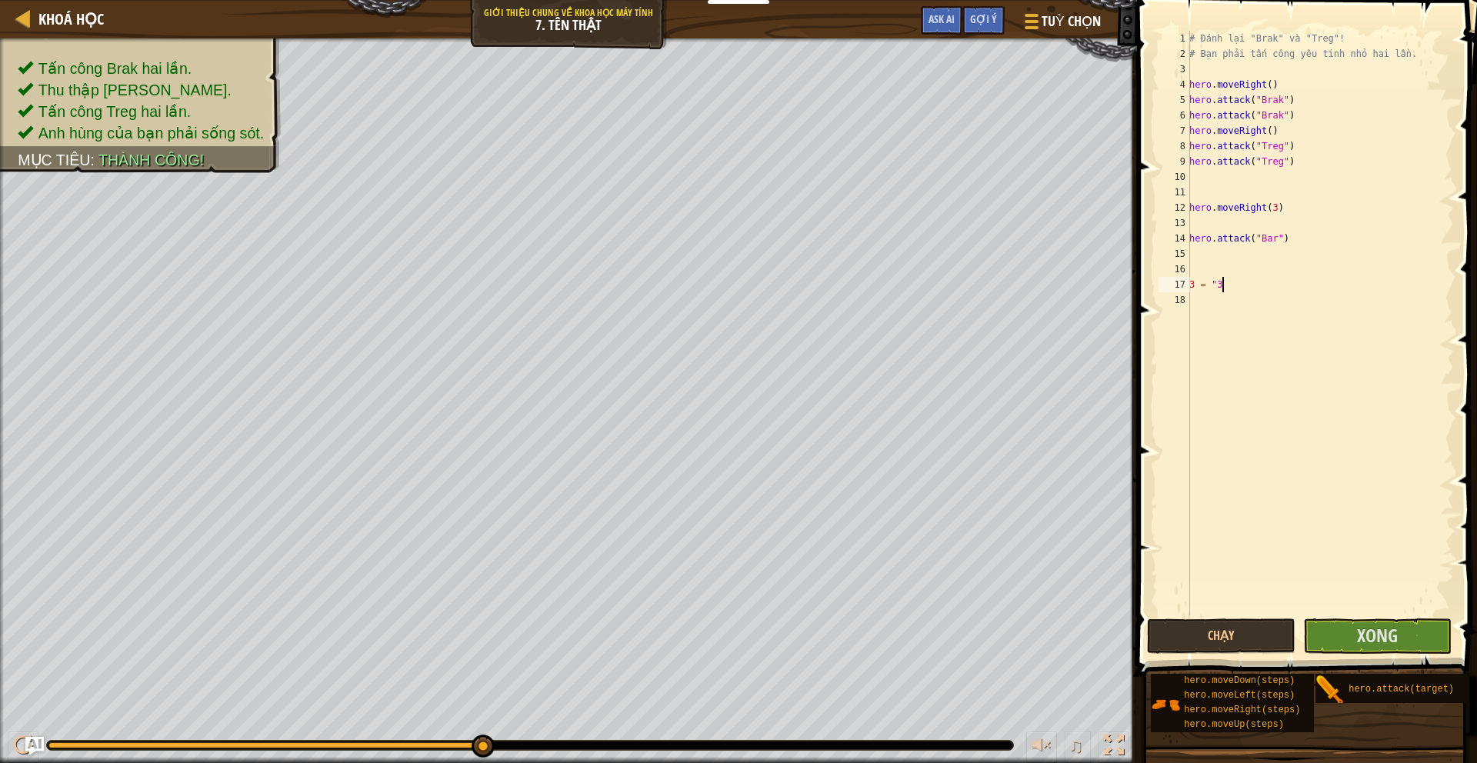
scroll to position [7, 2]
type textarea "3 = "3""
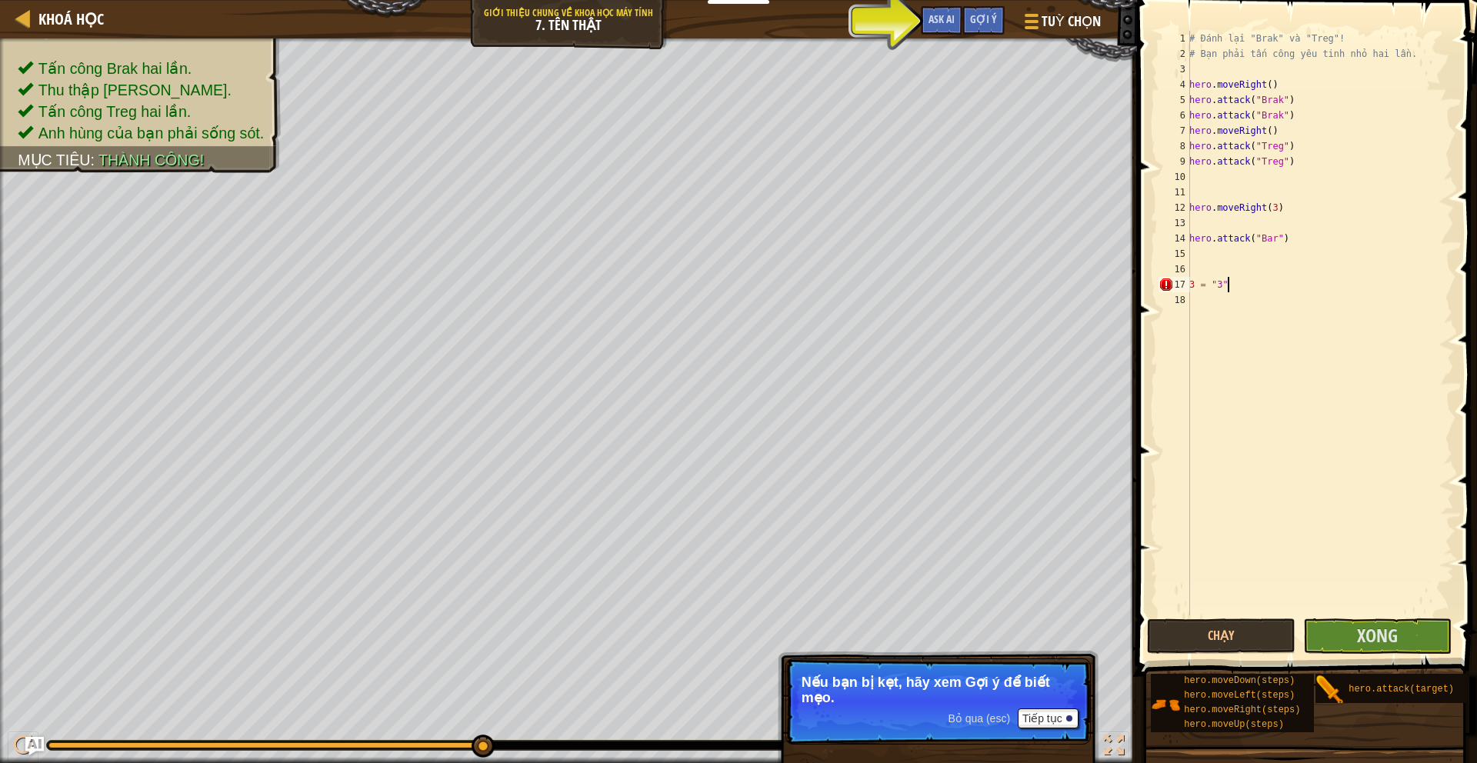
click at [975, 722] on span "Bỏ qua (esc)" at bounding box center [979, 718] width 62 height 12
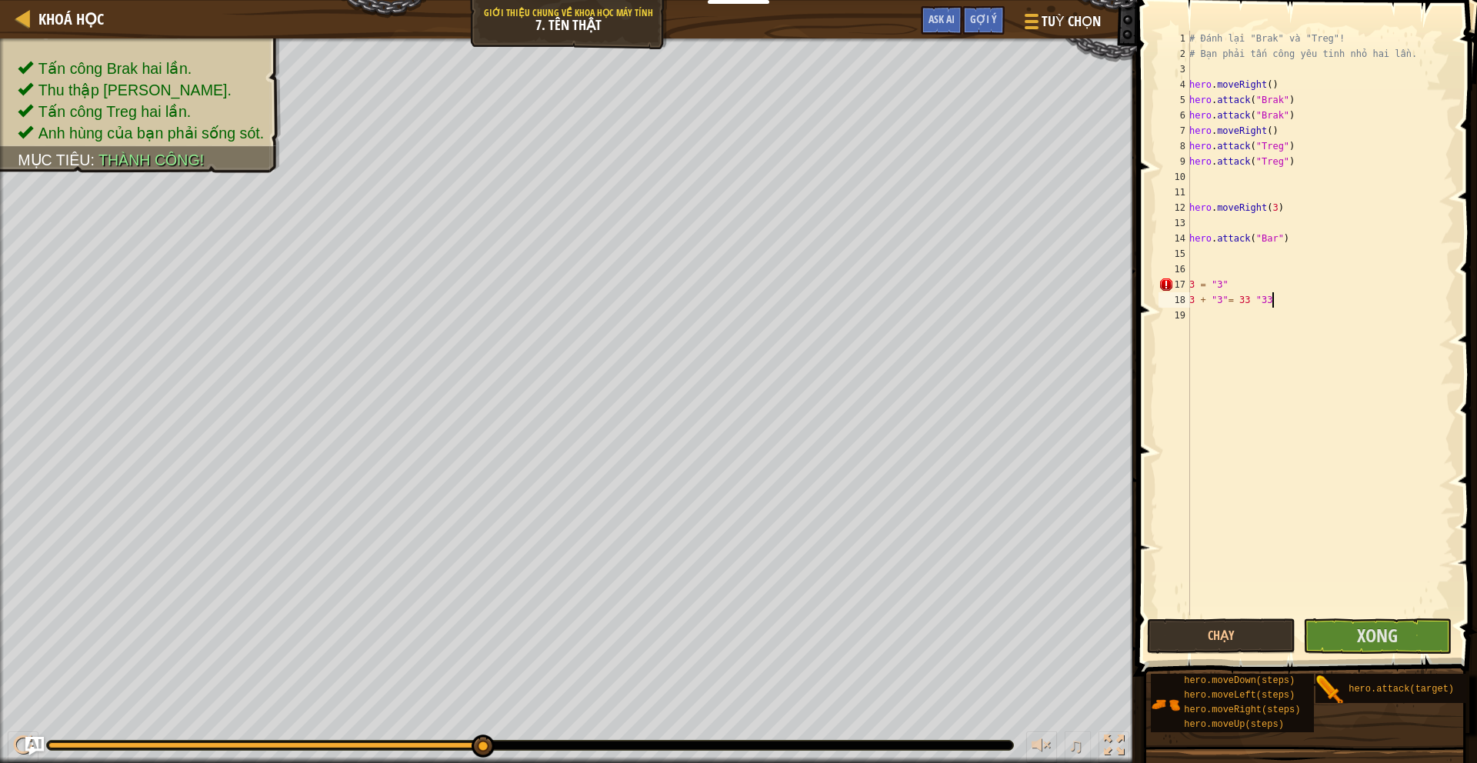
scroll to position [7, 6]
click at [1271, 238] on div "# Đánh lại "Brak" và "Treg"! # Bạn phải tấn công yêu tinh nhỏ hai lần. hero . m…" at bounding box center [1320, 338] width 268 height 615
click at [1266, 212] on div "# Đánh lại "Brak" và "Treg"! # Bạn phải tấn công yêu tinh nhỏ hai lần. hero . m…" at bounding box center [1320, 338] width 268 height 615
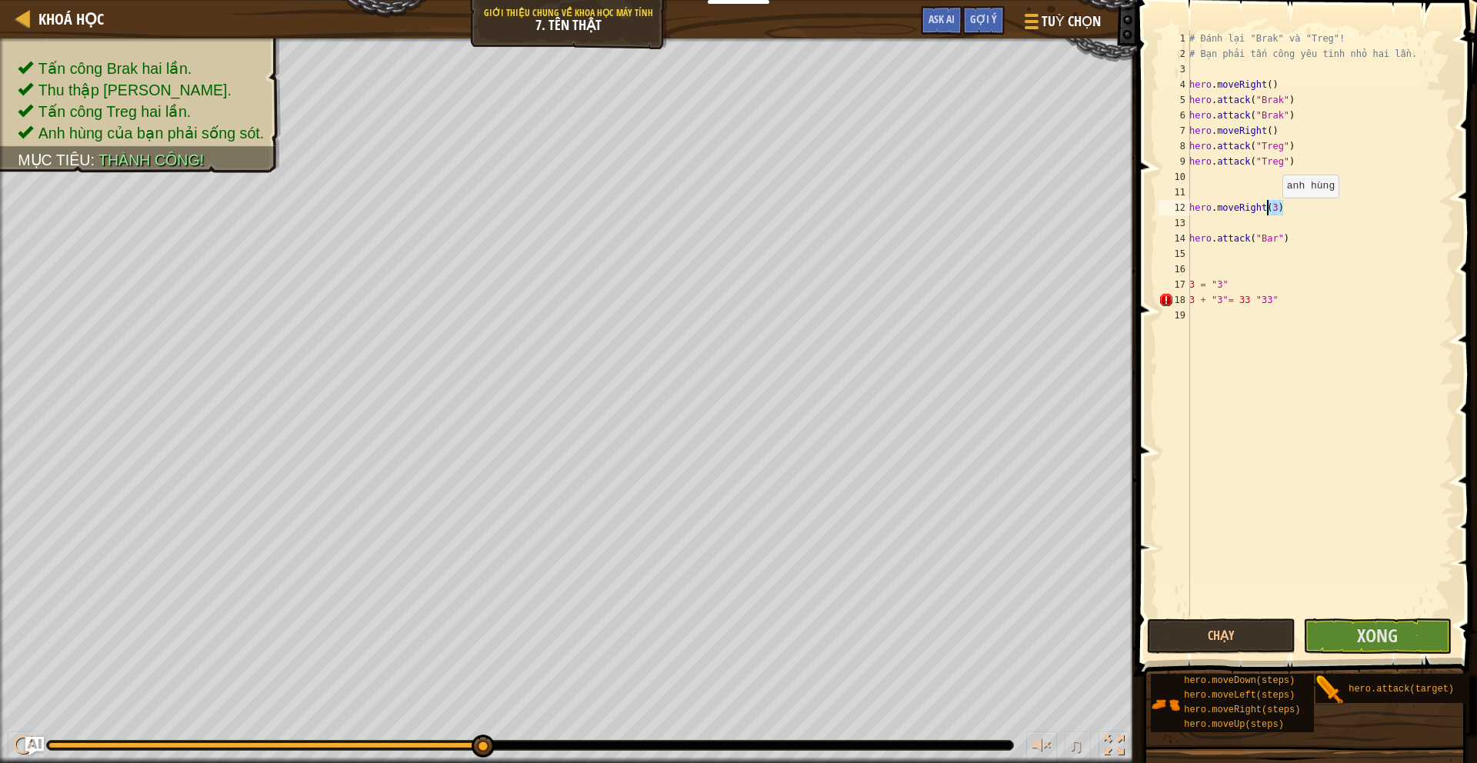
click at [1275, 212] on div "# Đánh lại "Brak" và "Treg"! # Bạn phải tấn công yêu tinh nhỏ hai lần. hero . m…" at bounding box center [1320, 338] width 268 height 615
click at [1285, 240] on div "# Đánh lại "Brak" và "Treg"! # Bạn phải tấn công yêu tinh nhỏ hai lần. hero . m…" at bounding box center [1320, 338] width 268 height 615
click at [1278, 202] on div "# Đánh lại "Brak" và "Treg"! # Bạn phải tấn công yêu tinh nhỏ hai lần. hero . m…" at bounding box center [1320, 338] width 268 height 615
click at [1273, 235] on div "# Đánh lại "Brak" và "Treg"! # Bạn phải tấn công yêu tinh nhỏ hai lần. hero . m…" at bounding box center [1320, 338] width 268 height 615
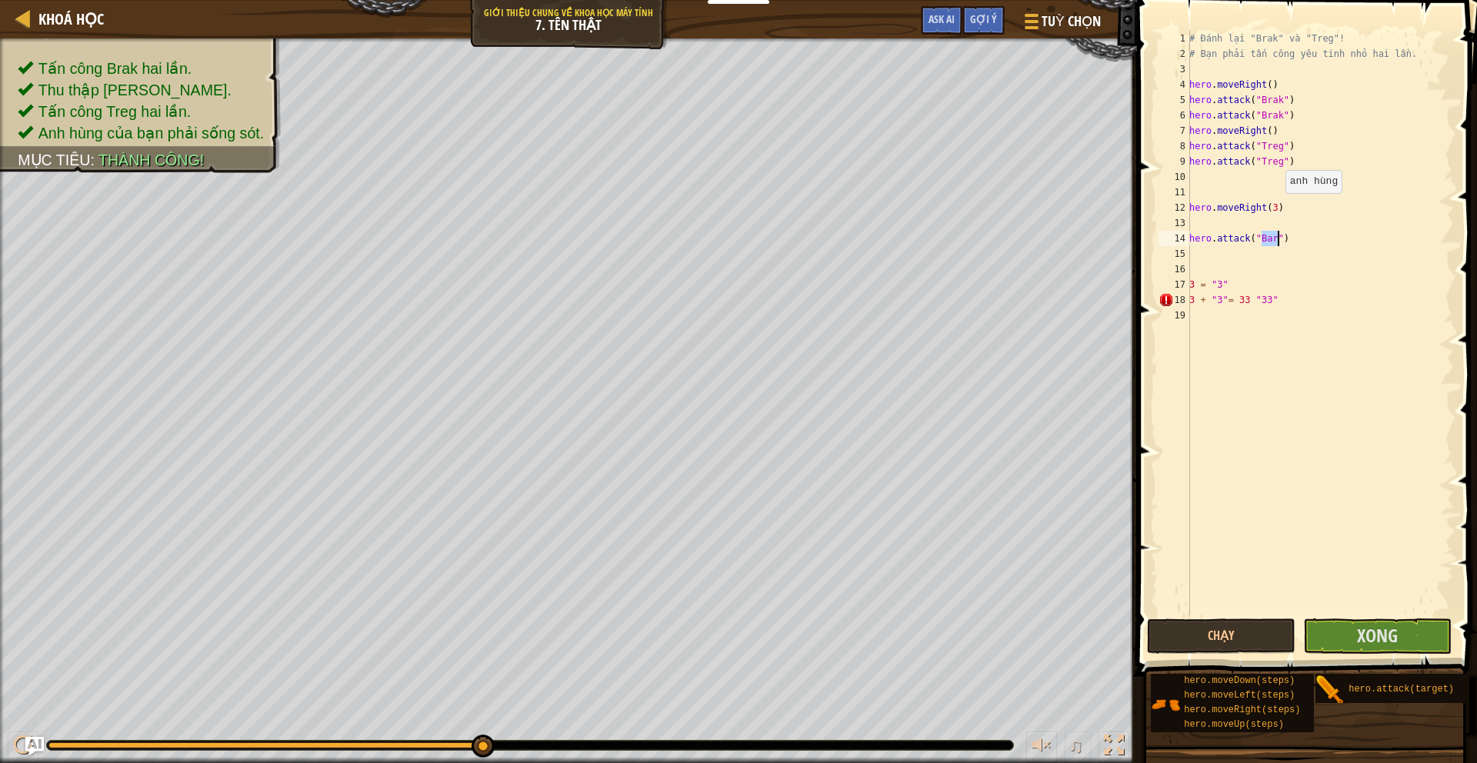
click at [1278, 208] on div "# Đánh lại "Brak" và "Treg"! # Bạn phải tấn công yêu tinh nhỏ hai lần. hero . m…" at bounding box center [1320, 338] width 268 height 615
type textarea "hero.moveRight(3)"
click at [1283, 264] on div "# Đánh lại "Brak" và "Treg"! # Bạn phải tấn công yêu tinh nhỏ hai lần. hero . m…" at bounding box center [1320, 338] width 268 height 615
click at [1248, 269] on div "# Đánh lại "Brak" và "Treg"! # Bạn phải tấn công yêu tinh nhỏ hai lần. hero . m…" at bounding box center [1320, 338] width 268 height 615
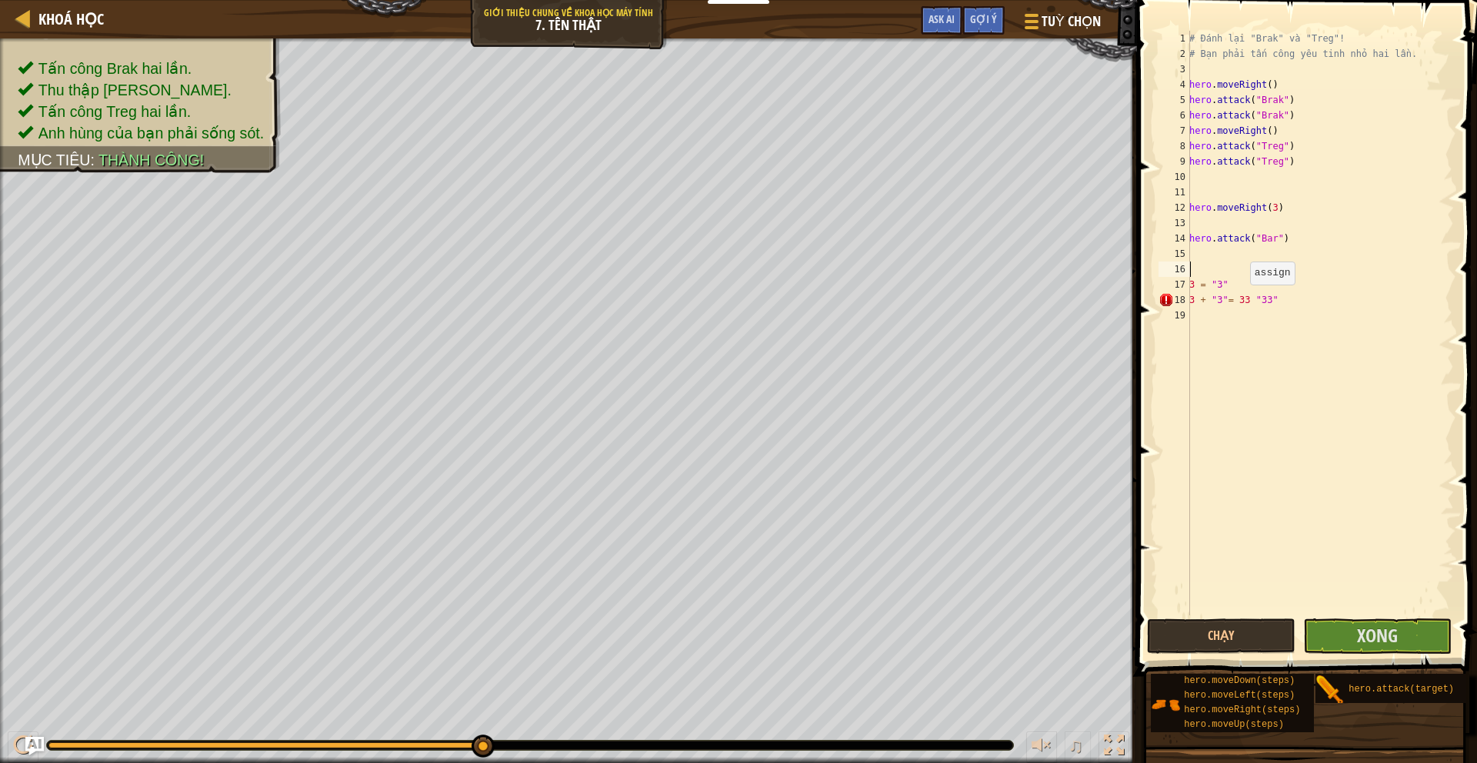
click at [1242, 299] on div "# Đánh lại "Brak" và "Treg"! # Bạn phải tấn công yêu tinh nhỏ hai lần. hero . m…" at bounding box center [1320, 338] width 268 height 615
click at [1265, 302] on div "# Đánh lại "Brak" và "Treg"! # Bạn phải tấn công yêu tinh nhỏ hai lần. hero . m…" at bounding box center [1320, 338] width 268 height 615
click at [1298, 305] on div "# Đánh lại "Brak" và "Treg"! # Bạn phải tấn công yêu tinh nhỏ hai lần. hero . m…" at bounding box center [1320, 338] width 268 height 615
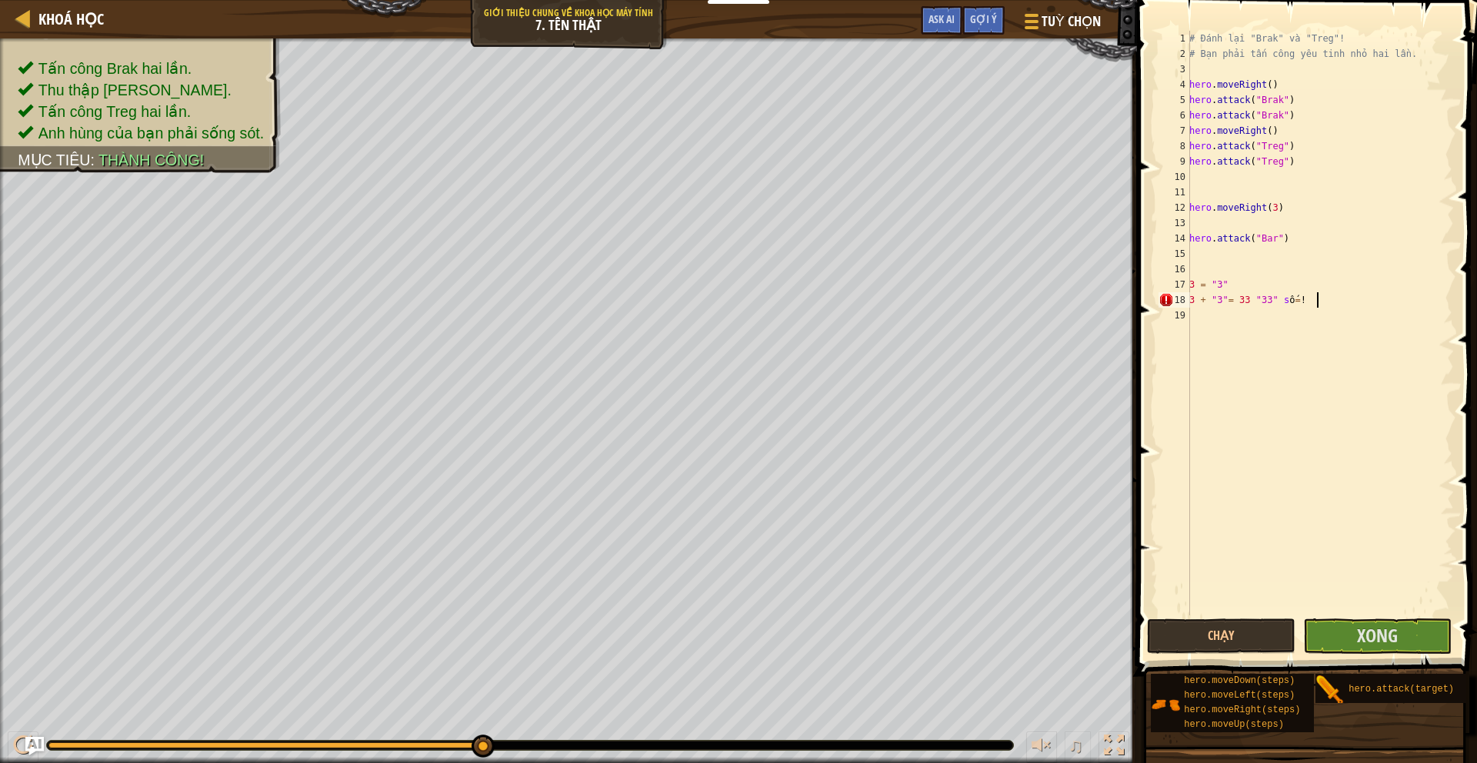
scroll to position [0, 1]
type textarea "chữ"
type textarea "3 + 3 = 6 6 6 6"
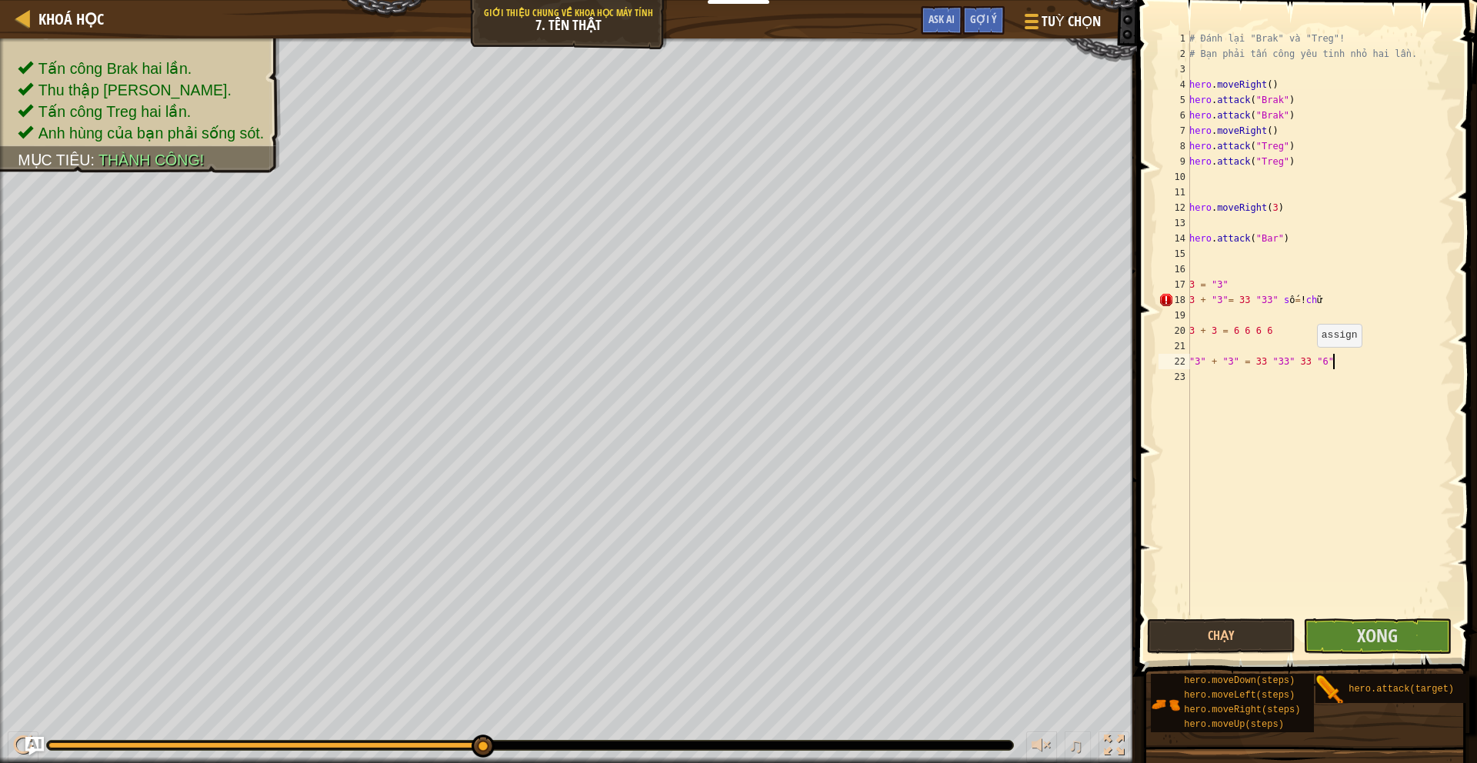
click at [1309, 362] on div "# Đánh lại "Brak" và "Treg"! # Bạn phải tấn công yêu tinh nhỏ hai lần. hero . m…" at bounding box center [1320, 338] width 268 height 615
type textarea ""3" + "3" = 33 "33" "6""
click at [1263, 361] on div "# Đánh lại "Brak" và "Treg"! # Bạn phải tấn công yêu tinh nhỏ hai lần. hero . m…" at bounding box center [1320, 338] width 268 height 615
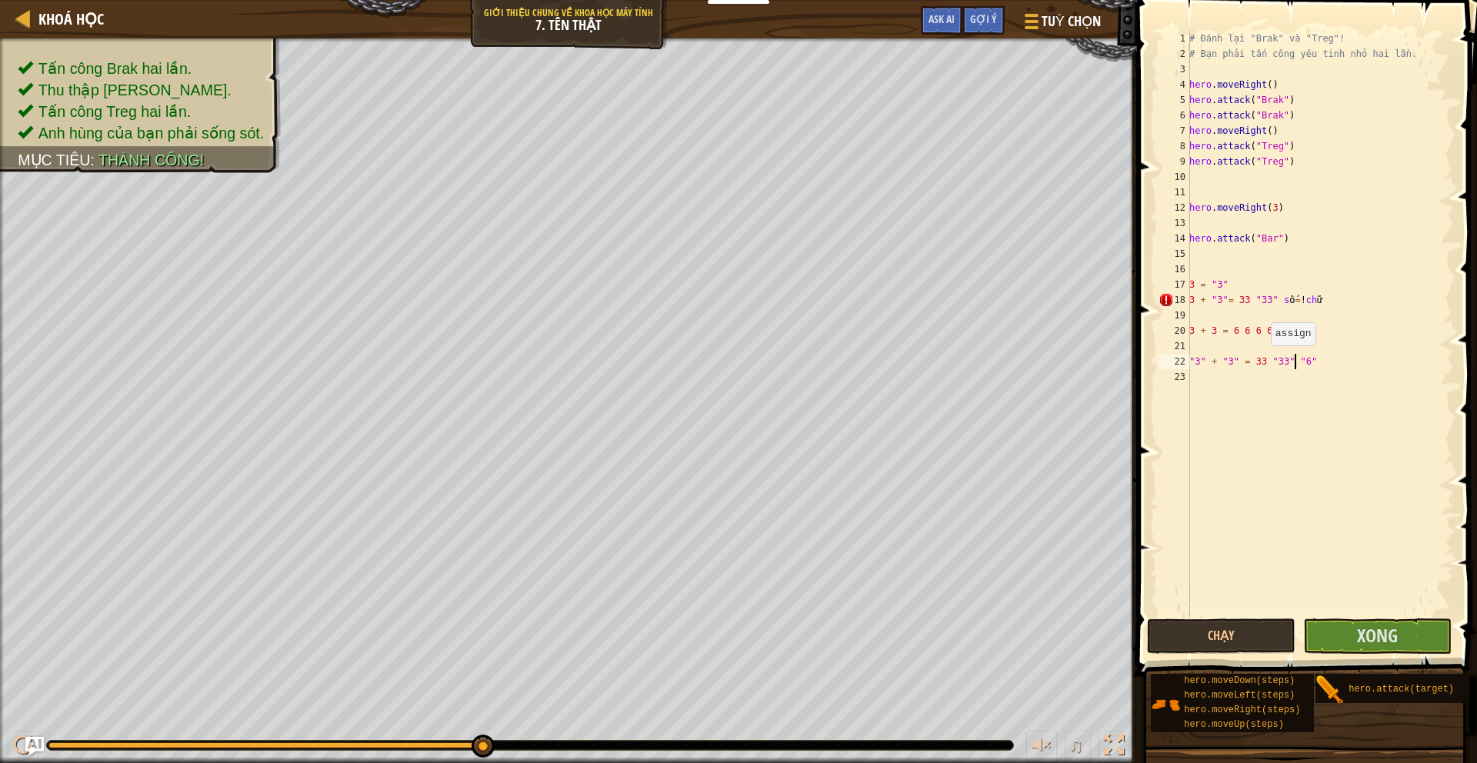
click at [1263, 361] on div "# Đánh lại "Brak" và "Treg"! # Bạn phải tấn công yêu tinh nhỏ hai lần. hero . m…" at bounding box center [1320, 338] width 268 height 615
click at [1285, 365] on div "# Đánh lại "Brak" và "Treg"! # Bạn phải tấn công yêu tinh nhỏ hai lần. hero . m…" at bounding box center [1320, 338] width 268 height 615
click at [1271, 379] on div "# Đánh lại "Brak" và "Treg"! # Bạn phải tấn công yêu tinh nhỏ hai lần. hero . m…" at bounding box center [1320, 338] width 268 height 615
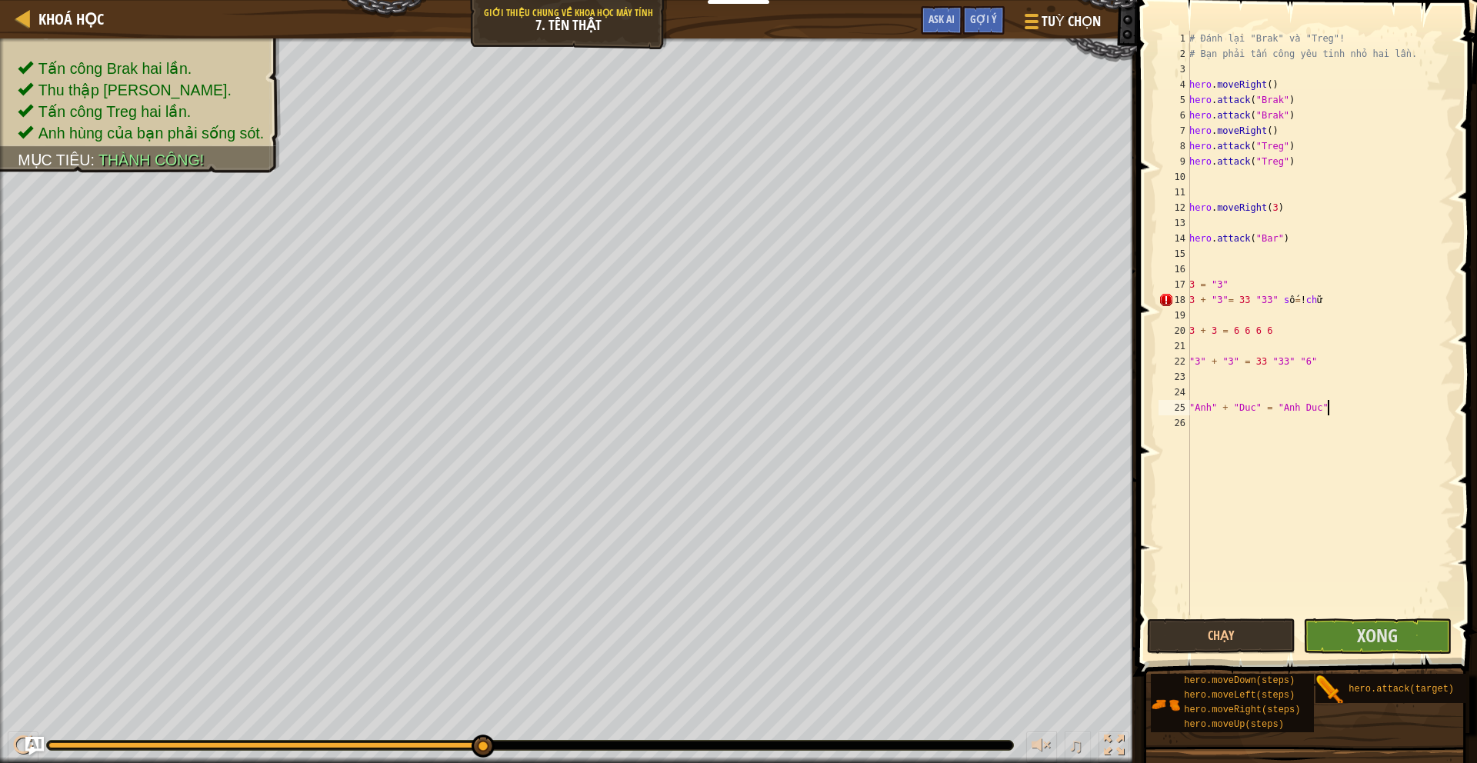
click at [1313, 358] on div "# Đánh lại "Brak" và "Treg"! # Bạn phải tấn công yêu tinh nhỏ hai lần. hero . m…" at bounding box center [1320, 338] width 268 height 615
click at [1334, 364] on div "# Đánh lại "Brak" và "Treg"! # Bạn phải tấn công yêu tinh nhỏ hai lần. hero . m…" at bounding box center [1320, 338] width 268 height 615
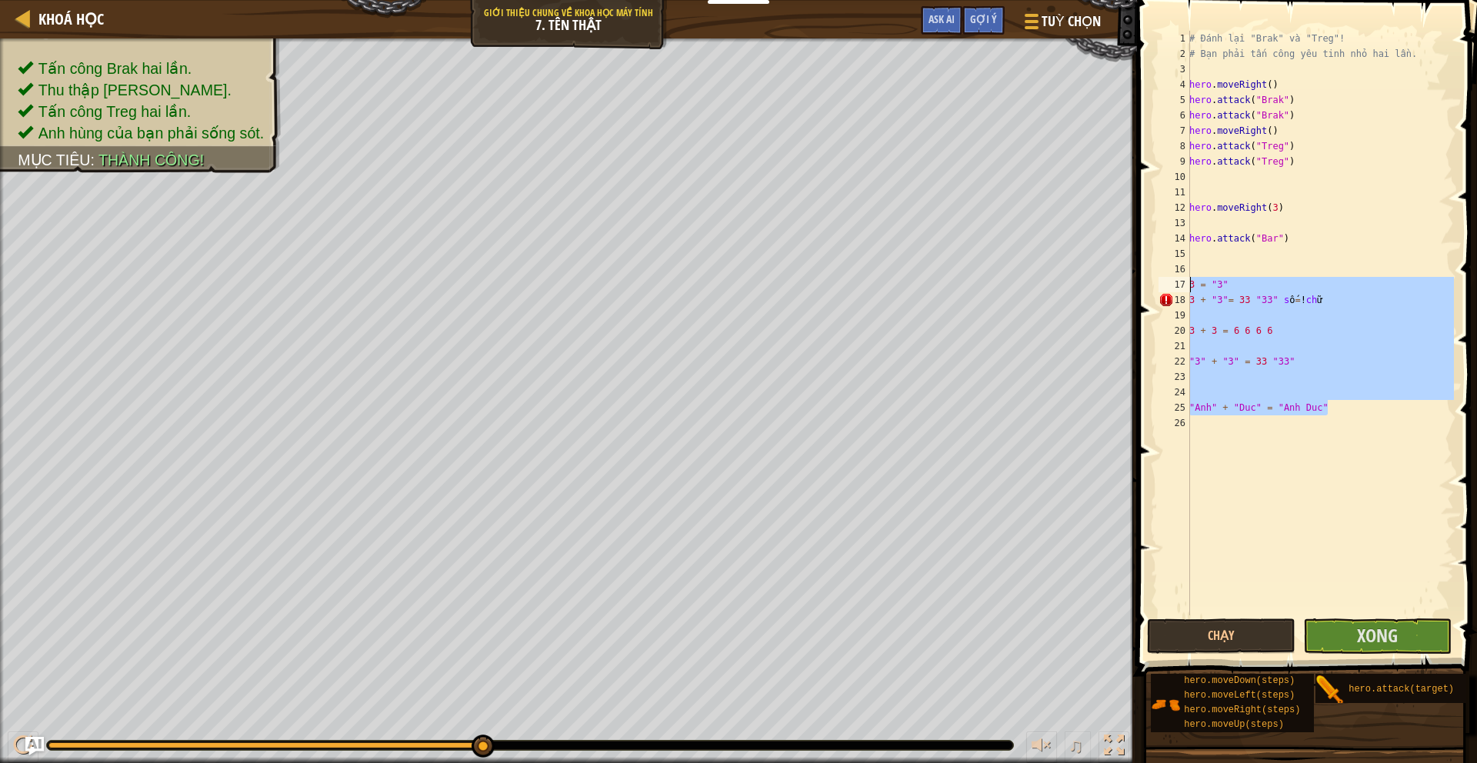
drag, startPoint x: 1351, startPoint y: 410, endPoint x: 1142, endPoint y: 278, distance: 246.5
click at [1142, 278] on div ""3" + "3" = 33 "33" 1 2 3 4 5 6 7 8 9 10 11 12 13 14 15 16 17 18 19 20 21 22 23…" at bounding box center [1304, 369] width 345 height 722
type textarea "3 = "3" 3 + "3"= 33 "33" số =! chữ"
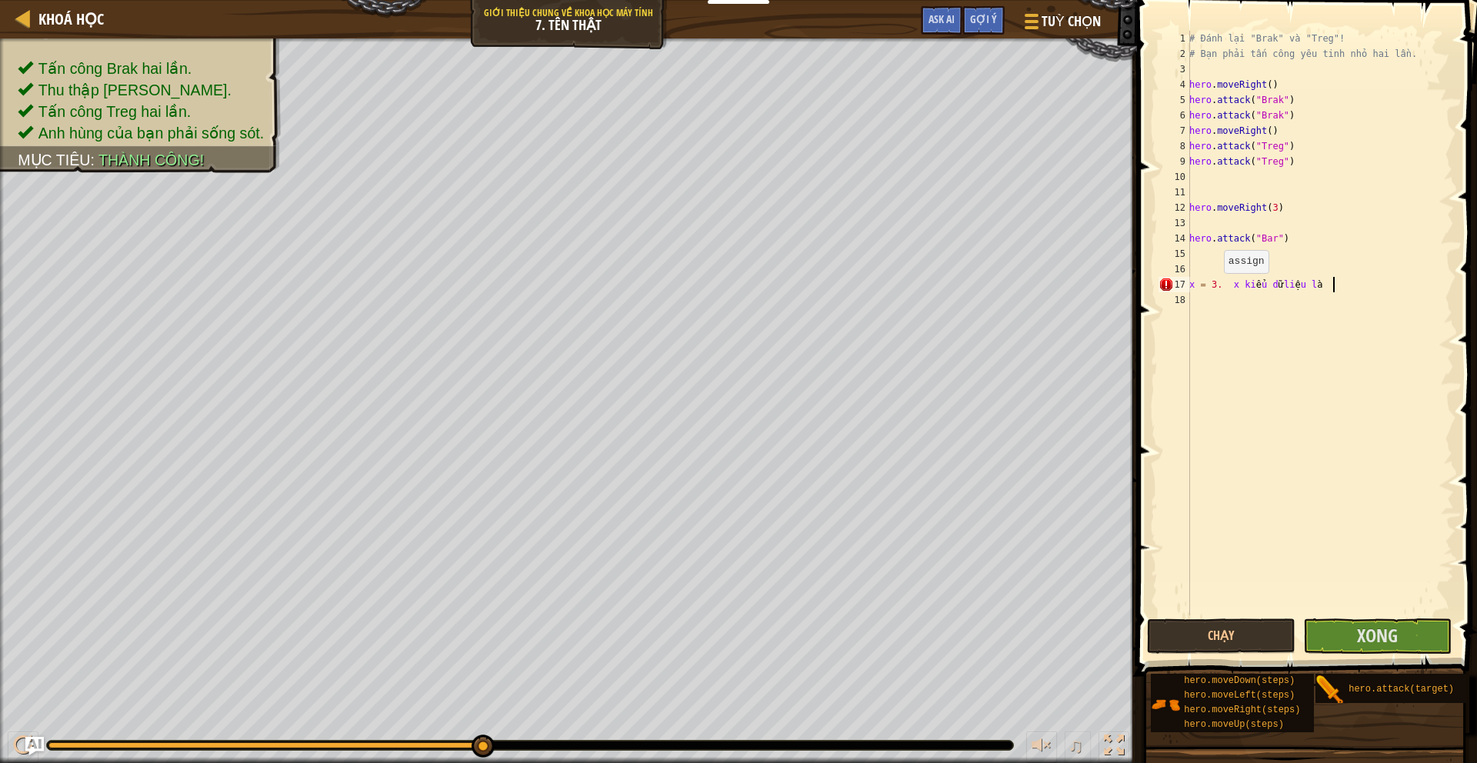
click at [1215, 288] on div "# Đánh lại "Brak" và "Treg"! # Bạn phải tấn công yêu tinh nhỏ hai lần. hero . m…" at bounding box center [1320, 338] width 268 height 615
click at [1342, 286] on div "# Đánh lại "Brak" và "Treg"! # Bạn phải tấn công yêu tinh nhỏ hai lần. hero . m…" at bounding box center [1320, 338] width 268 height 615
type textarea "số"
type textarea "="
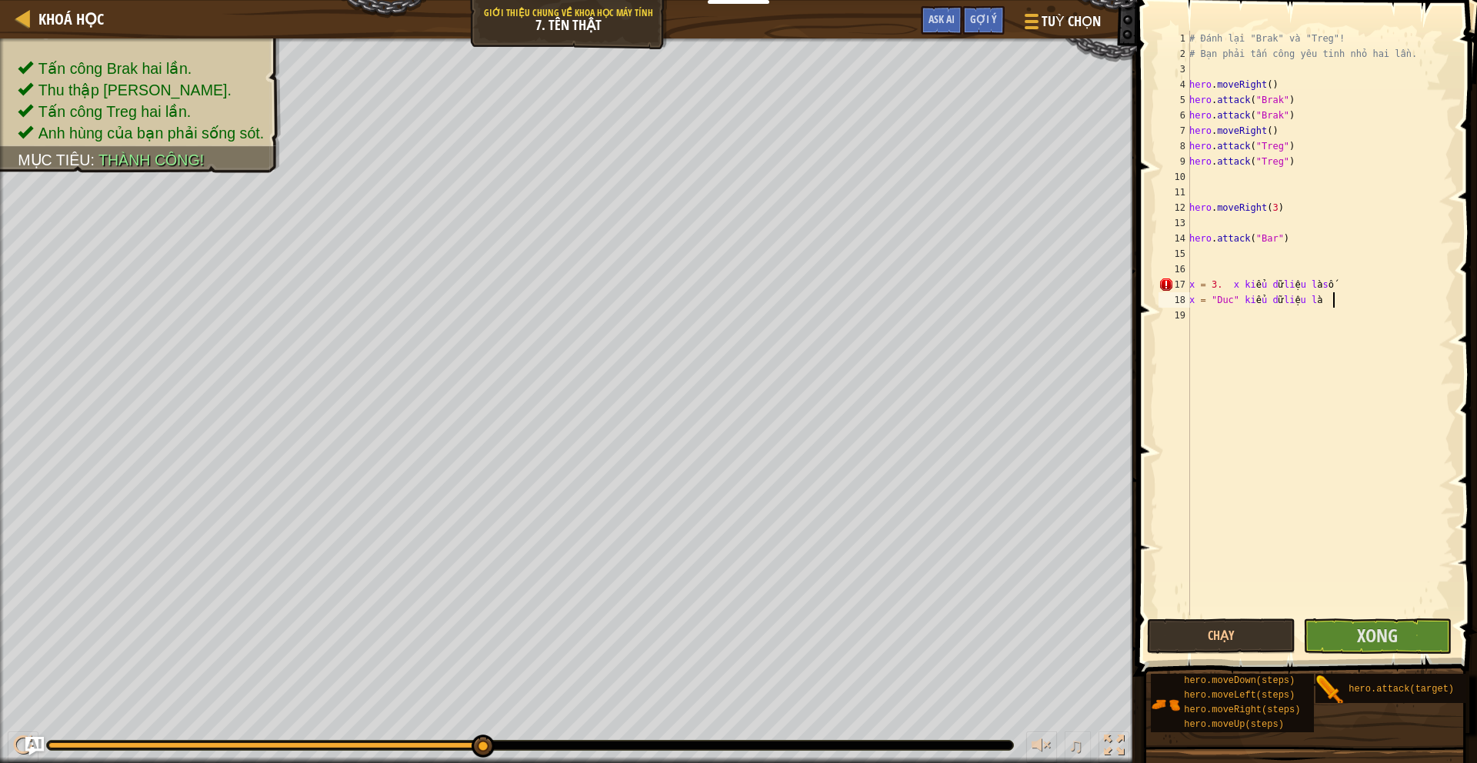
scroll to position [0, 1]
type textarea "chữ"
type textarea "none"
click at [1282, 280] on div "# Đánh lại "Brak" và "Treg"! # Bạn phải tấn công yêu tinh nhỏ hai lần. hero . m…" at bounding box center [1320, 338] width 268 height 615
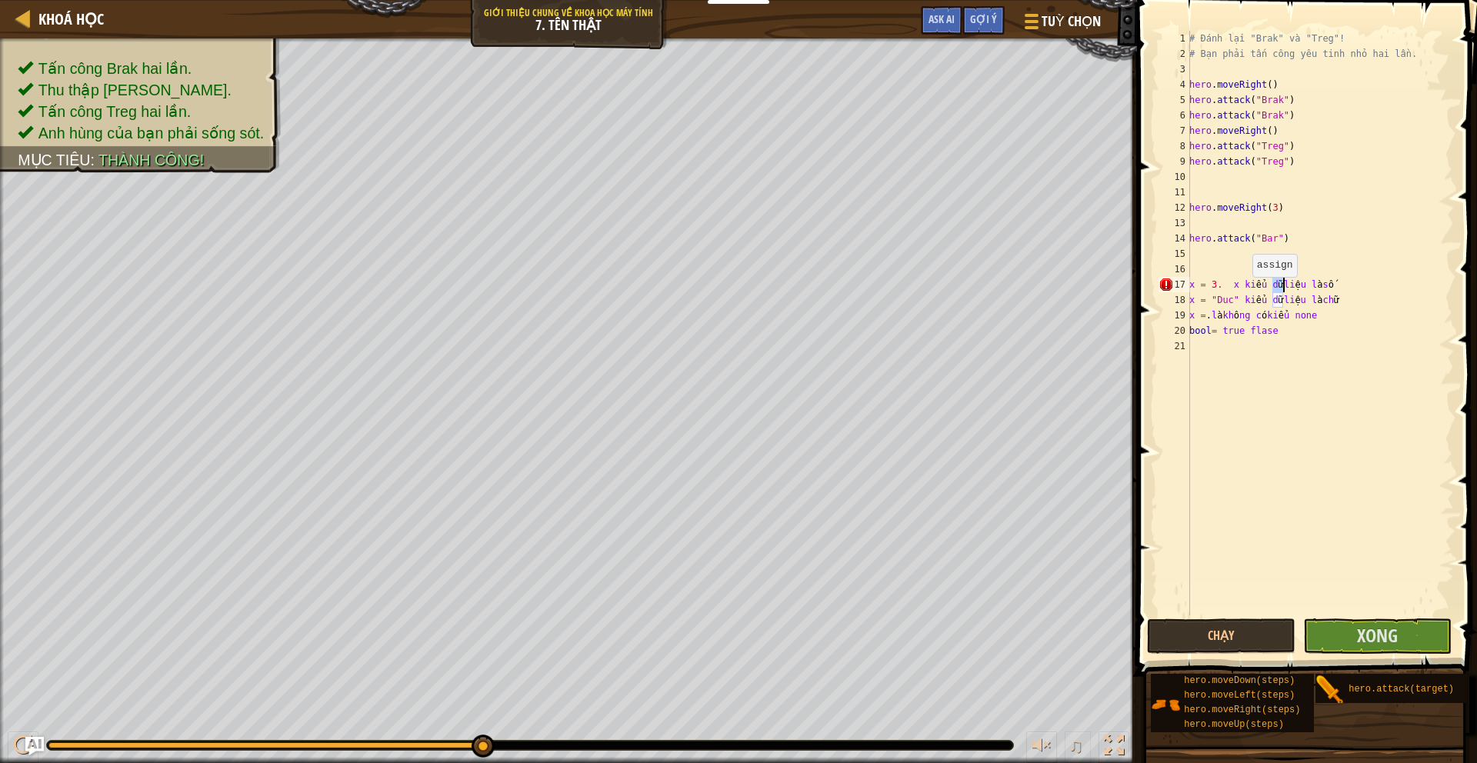
click at [1245, 292] on div "# Đánh lại "Brak" và "Treg"! # Bạn phải tấn công yêu tinh nhỏ hai lần. hero . m…" at bounding box center [1320, 338] width 268 height 615
click at [1332, 313] on div "# Đánh lại "Brak" và "Treg"! # Bạn phải tấn công yêu tinh nhỏ hai lần. hero . m…" at bounding box center [1320, 338] width 268 height 615
click at [1260, 333] on div "# Đánh lại "Brak" và "Treg"! # Bạn phải tấn công yêu tinh nhỏ hai lần. hero . m…" at bounding box center [1320, 338] width 268 height 615
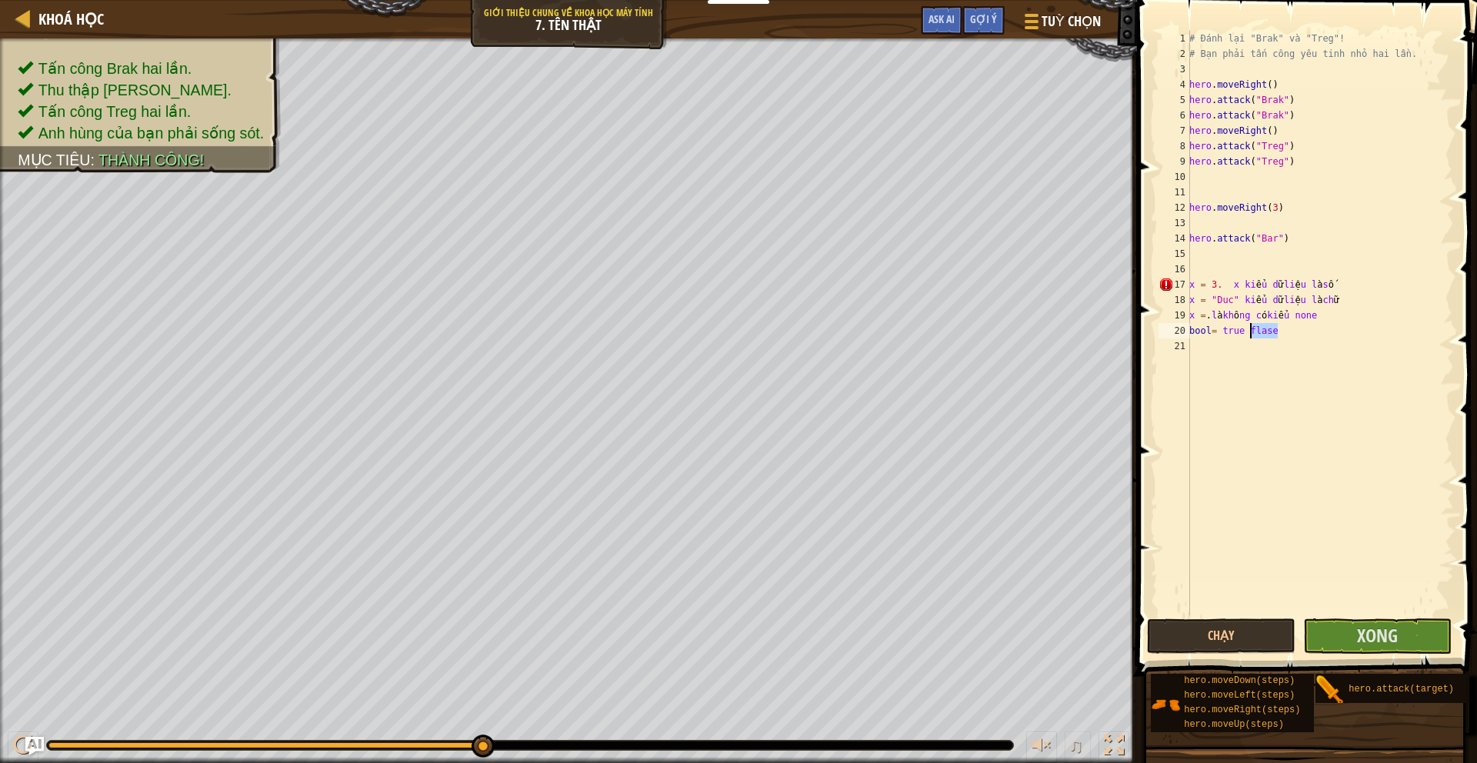
click at [1260, 333] on div "# Đánh lại "Brak" và "Treg"! # Bạn phải tấn công yêu tinh nhỏ hai lần. hero . m…" at bounding box center [1320, 338] width 268 height 615
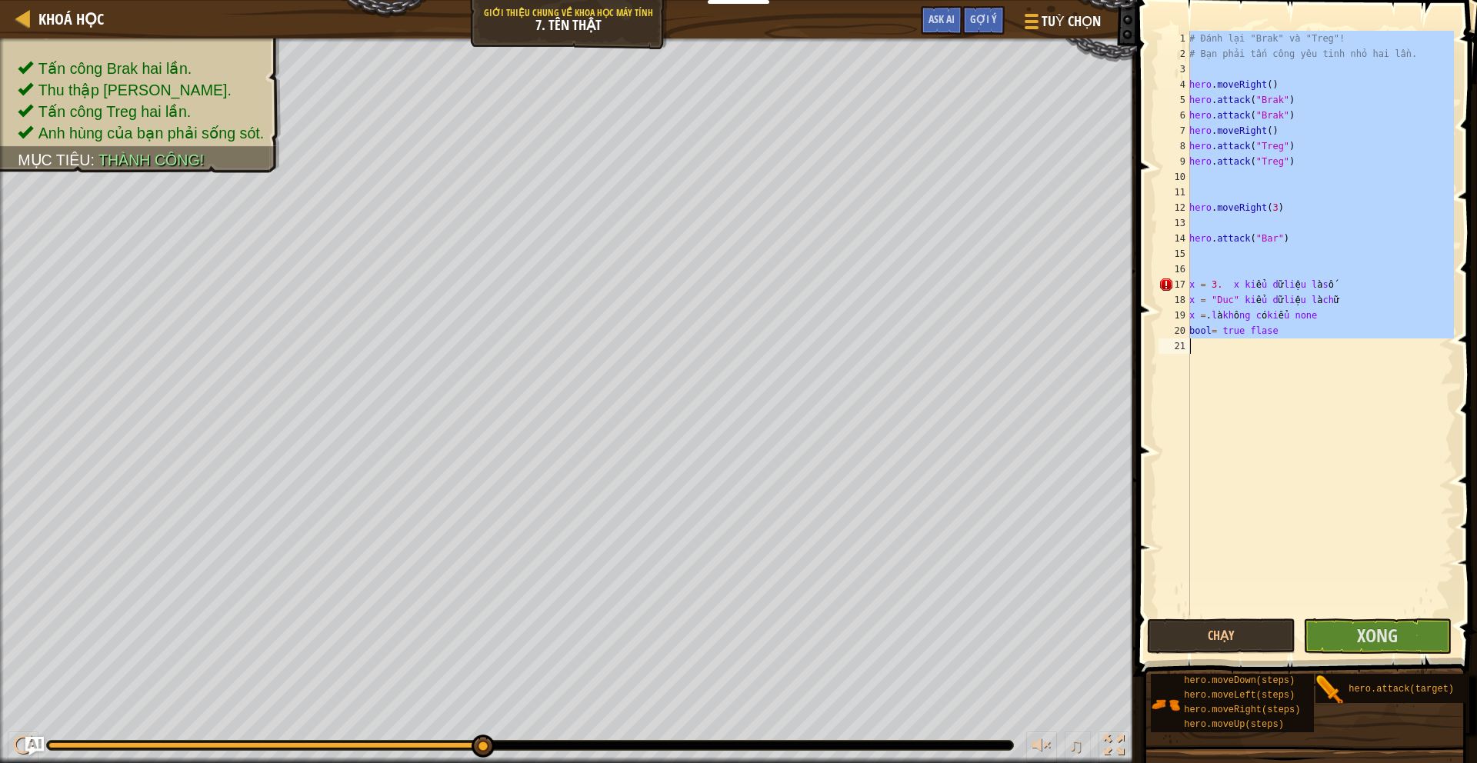
click at [1260, 333] on div "# Đánh lại "Brak" và "Treg"! # Bạn phải tấn công yêu tinh nhỏ hai lần. hero . m…" at bounding box center [1320, 338] width 268 height 615
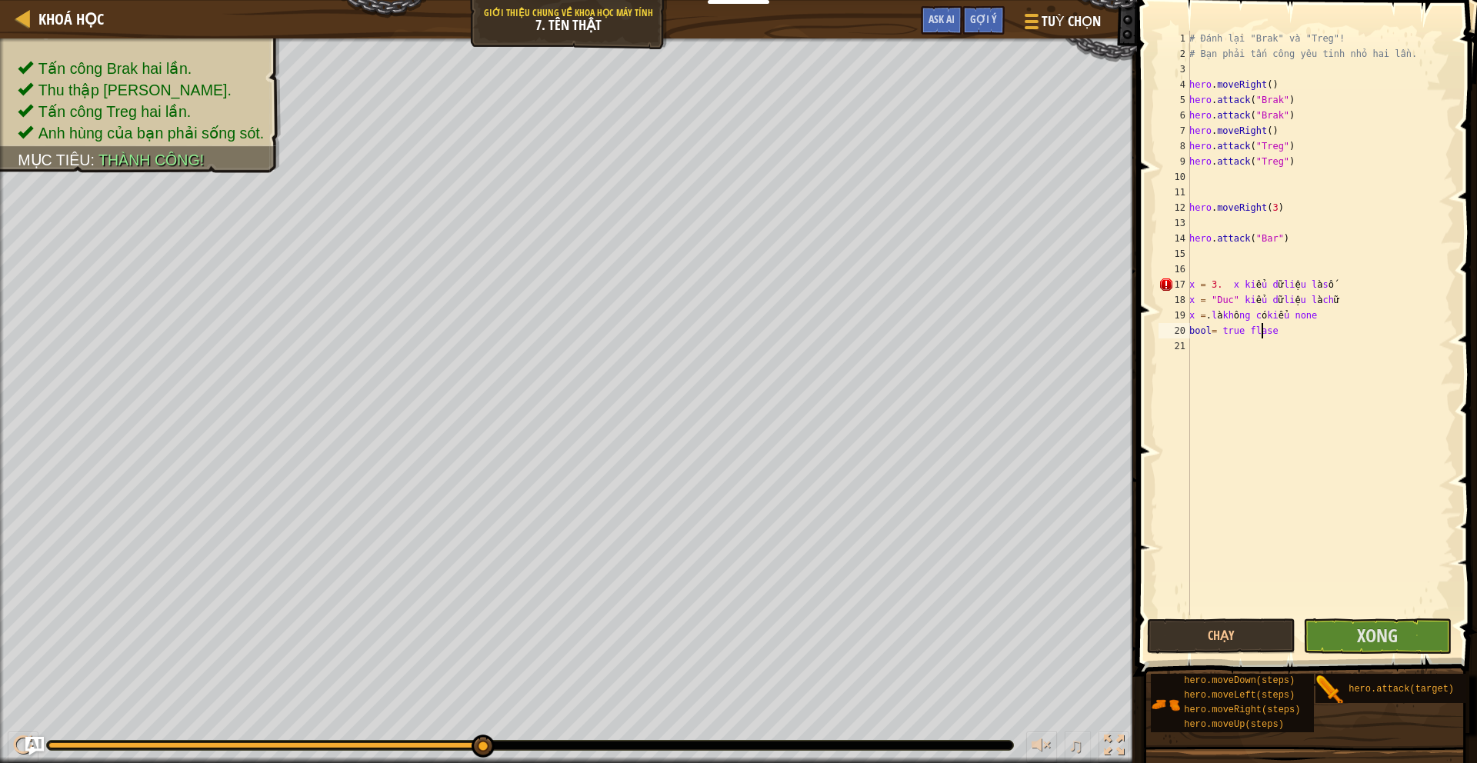
click at [1309, 287] on div "# Đánh lại "Brak" và "Treg"! # Bạn phải tấn công yêu tinh nhỏ hai lần. hero . m…" at bounding box center [1320, 338] width 268 height 615
click at [1212, 281] on div "# Đánh lại "Brak" và "Treg"! # Bạn phải tấn công yêu tinh nhỏ hai lần. hero . m…" at bounding box center [1320, 338] width 268 height 615
click at [1288, 287] on div "# Đánh lại "Brak" và "Treg"! # Bạn phải tấn công yêu tinh nhỏ hai lần. hero . m…" at bounding box center [1320, 338] width 268 height 615
click at [1295, 302] on div "# Đánh lại "Brak" và "Treg"! # Bạn phải tấn công yêu tinh nhỏ hai lần. hero . m…" at bounding box center [1320, 338] width 268 height 615
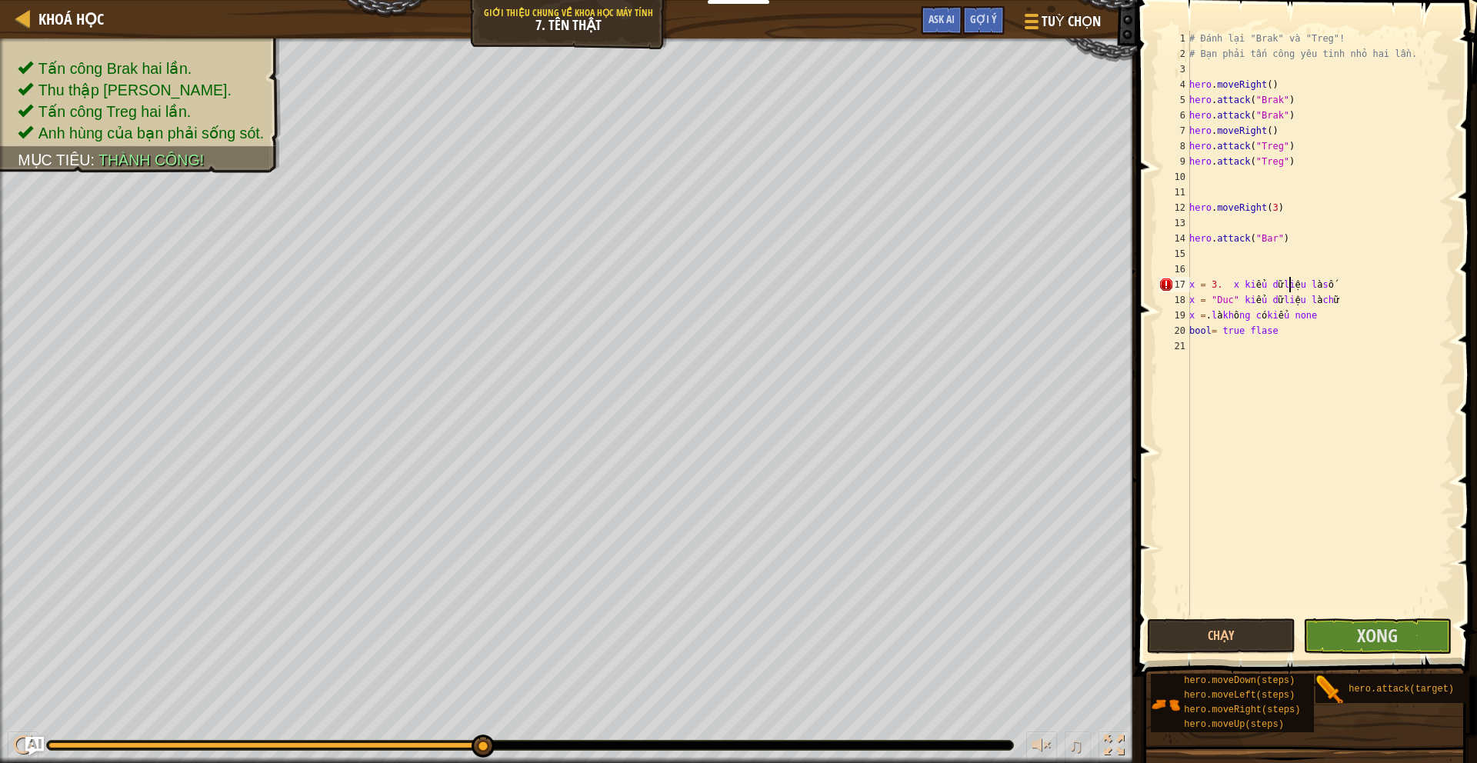
type textarea "x = "Duc" kiểu dữ liệu là chữ"
click at [1238, 295] on div "# Đánh lại "Brak" và "Treg"! # Bạn phải tấn công yêu tinh nhỏ hai lần. hero . m…" at bounding box center [1320, 338] width 268 height 615
click at [1238, 413] on div "# Đánh lại "Brak" và "Treg"! # Bạn phải tấn công yêu tinh nhỏ hai lần. hero . m…" at bounding box center [1320, 338] width 268 height 615
type textarea "3"
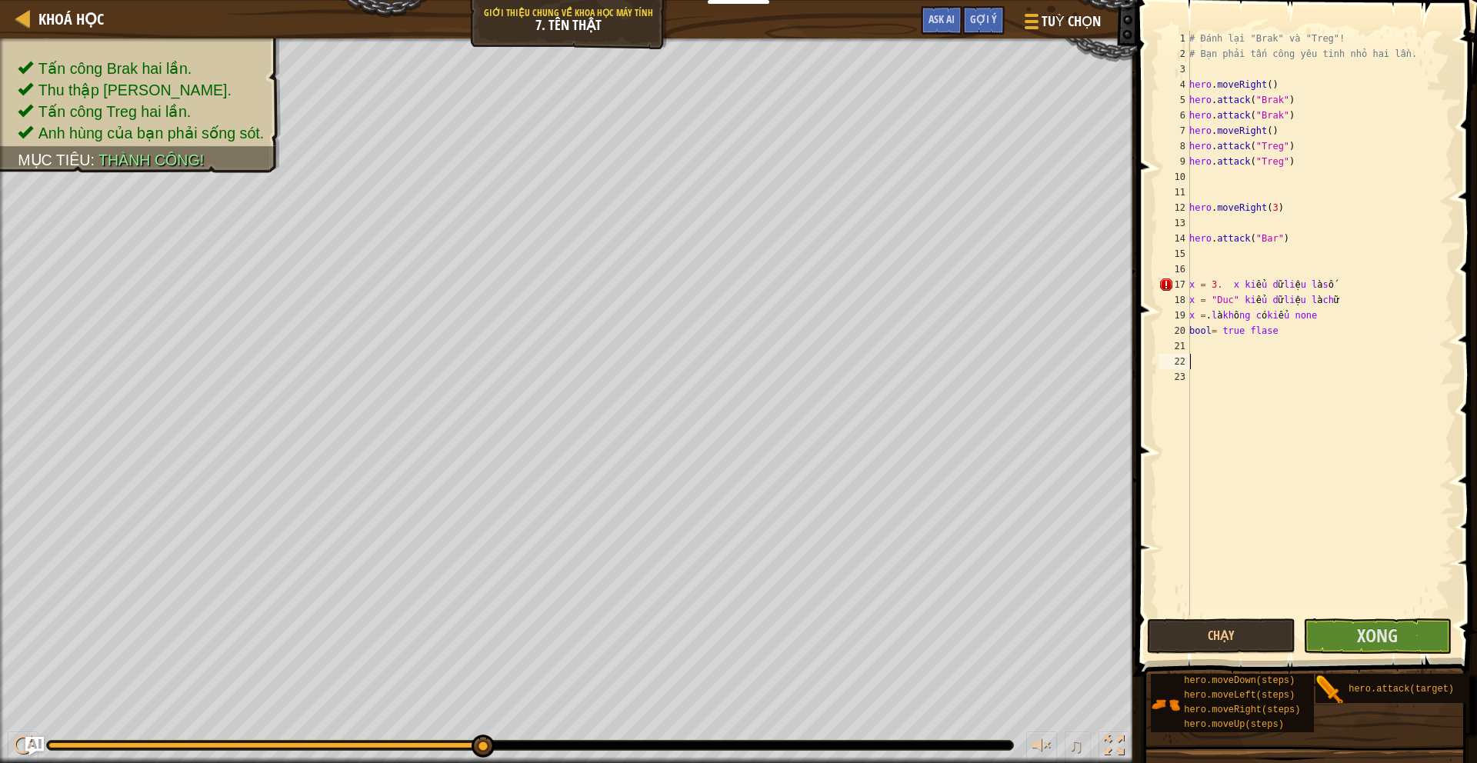
type textarea "3"
click at [1315, 278] on div "# Đánh lại "Brak" và "Treg"! # Bạn phải tấn công yêu tinh nhỏ hai lần. hero . m…" at bounding box center [1320, 338] width 268 height 615
click at [1356, 283] on div "# Đánh lại "Brak" và "Treg"! # Bạn phải tấn công yêu tinh nhỏ hai lần. hero . m…" at bounding box center [1320, 338] width 268 height 615
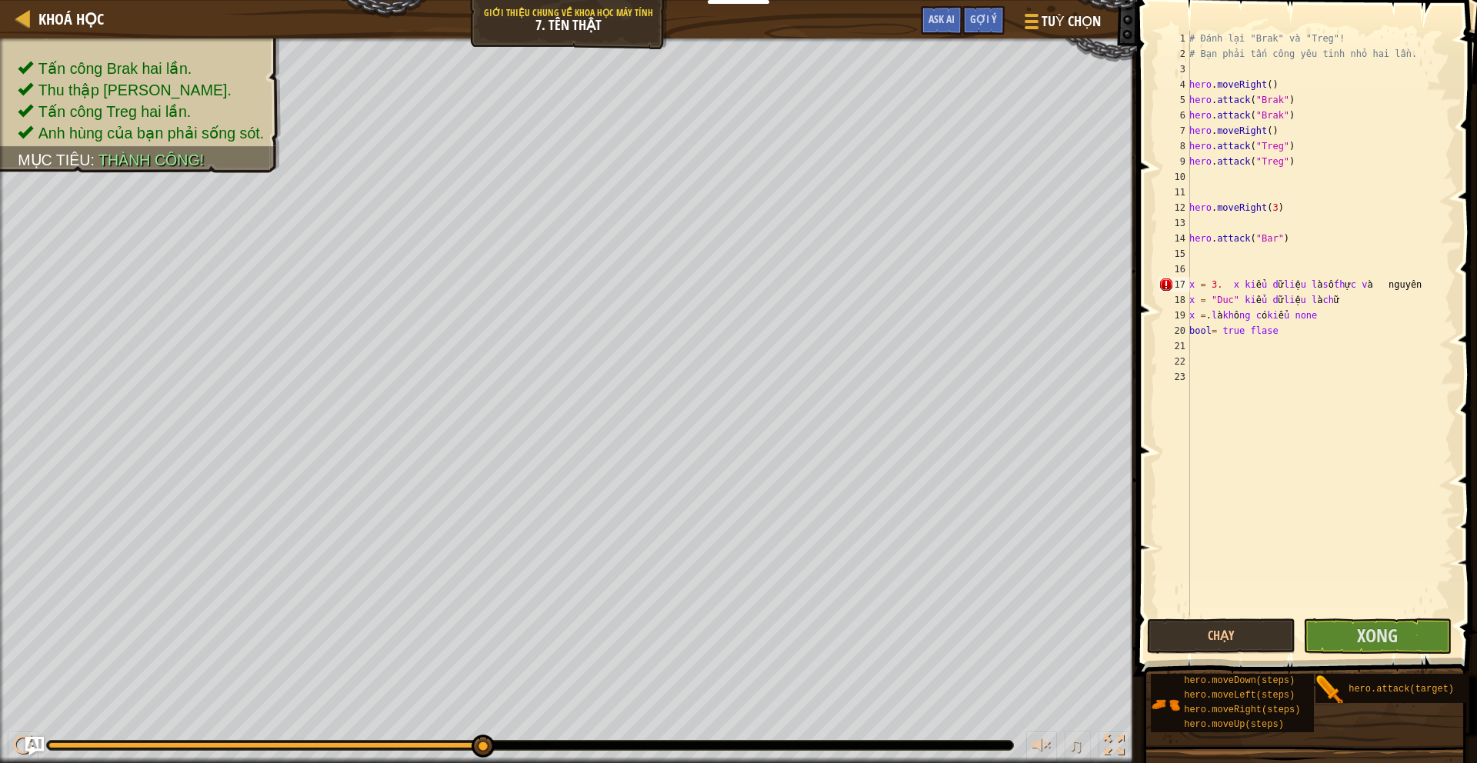
click at [1392, 288] on div "# Đánh lại "Brak" và "Treg"! # Bạn phải tấn công yêu tinh nhỏ hai lần. hero . m…" at bounding box center [1320, 338] width 268 height 615
type textarea "x = 3. x kiểu dữ liệu là số thực và nguyên"
click at [1332, 352] on div "# Đánh lại "Brak" và "Treg"! # Bạn phải tấn công yêu tinh nhỏ hai lần. hero . m…" at bounding box center [1320, 338] width 268 height 615
type textarea "T"
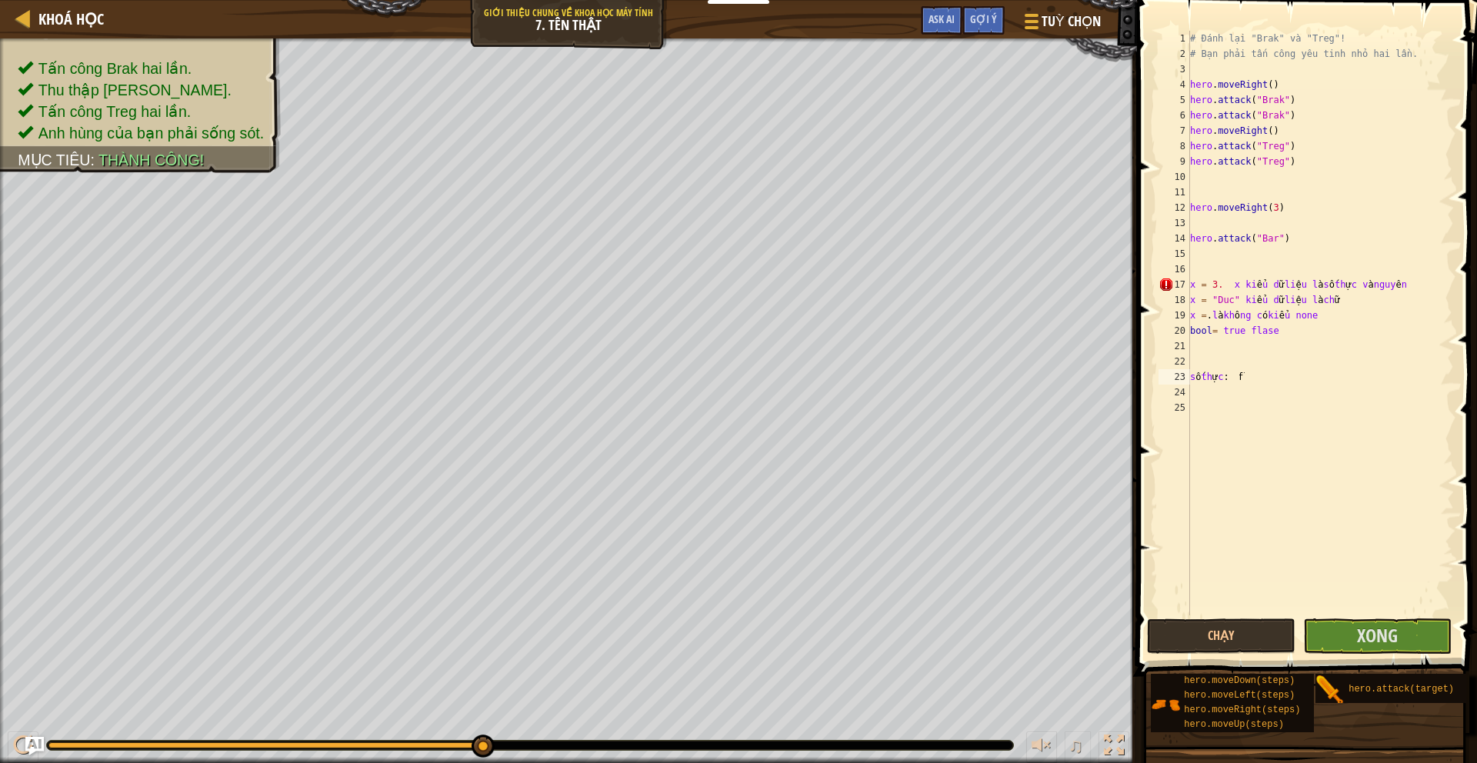
scroll to position [0, 1]
type textarea "float"
type textarea "int"
type textarea "str)"
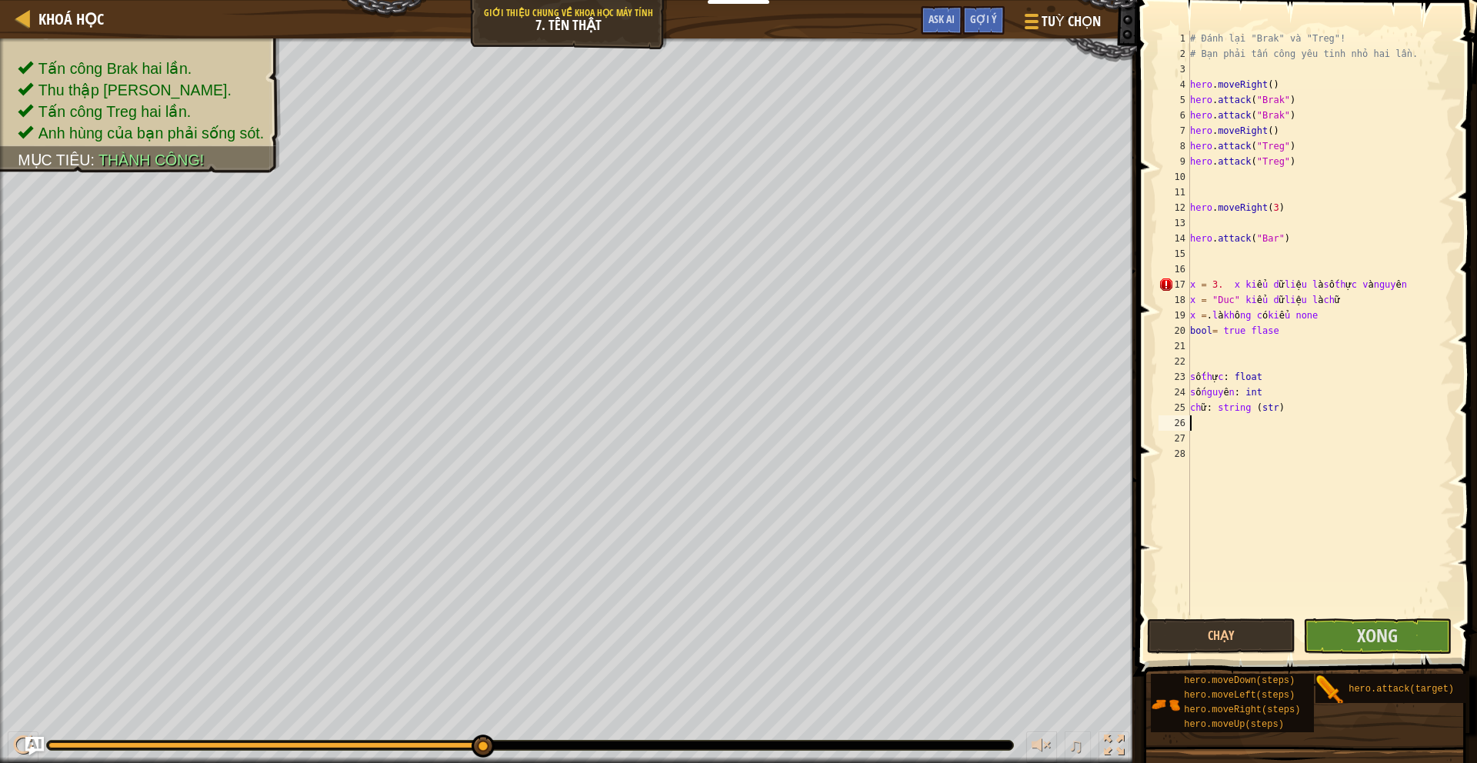
type textarea "c"
type textarea "none"
click at [1270, 425] on div "# Đánh lại "Brak" và "Treg"! # Bạn phải tấn công yêu tinh nhỏ hai lần. hero . m…" at bounding box center [1320, 338] width 267 height 615
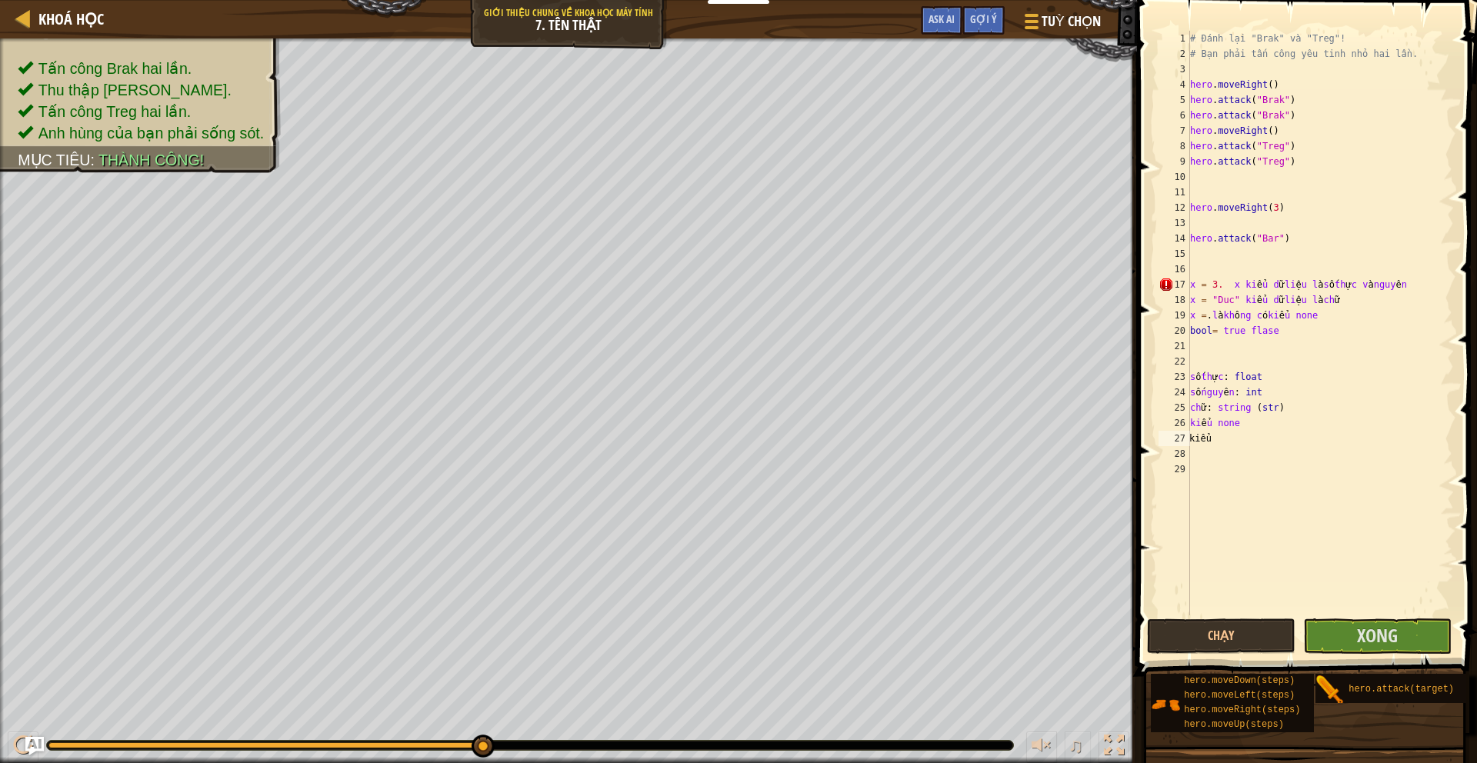
click at [1270, 425] on div "# Đánh lại "Brak" và "Treg"! # Bạn phải tấn công yêu tinh nhỏ hai lần. hero . m…" at bounding box center [1320, 338] width 267 height 615
type textarea "kiểu none bool"
click at [1270, 425] on div "# Đánh lại "Brak" và "Treg"! # Bạn phải tấn công yêu tinh nhỏ hai lần. hero . m…" at bounding box center [1320, 338] width 267 height 615
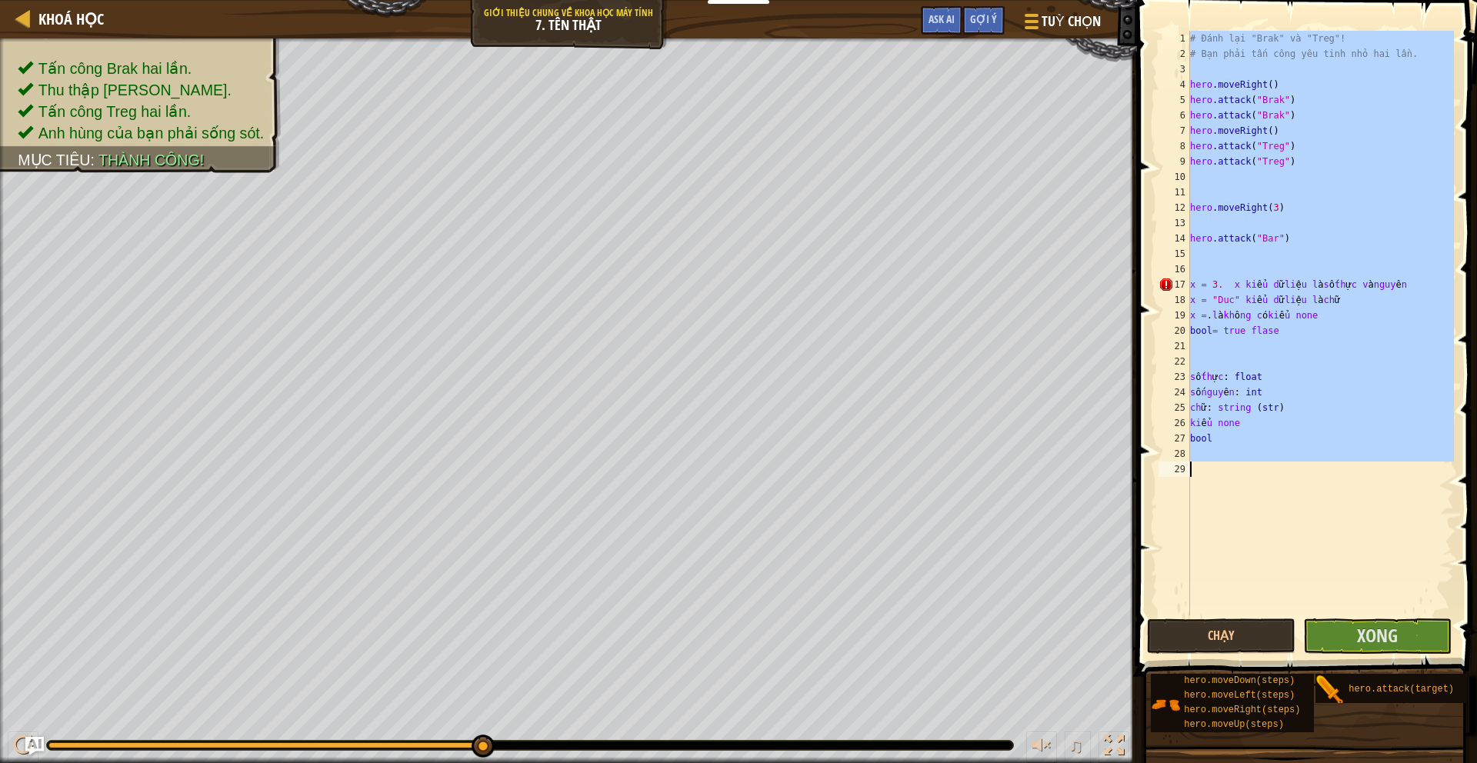
click at [1268, 426] on div "# Đánh lại "Brak" và "Treg"! # Bạn phải tấn công yêu tinh nhỏ hai lần. hero . m…" at bounding box center [1320, 338] width 267 height 615
type textarea "kiểu none"
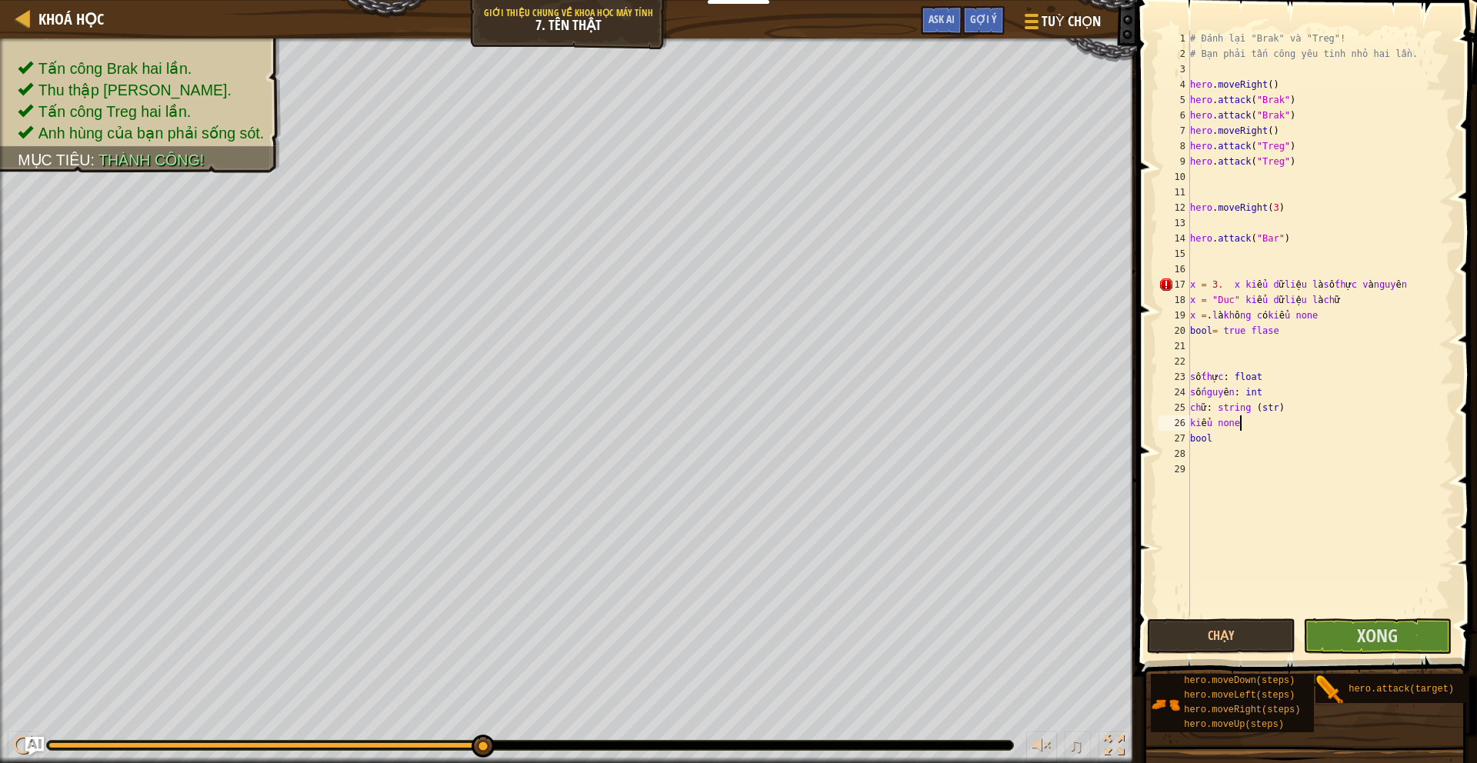
click at [1254, 458] on div "# Đánh lại "Brak" và "Treg"! # Bạn phải tấn công yêu tinh nhỏ hai lần. hero . m…" at bounding box center [1320, 338] width 267 height 615
